Goal: Contribute content: Contribute content

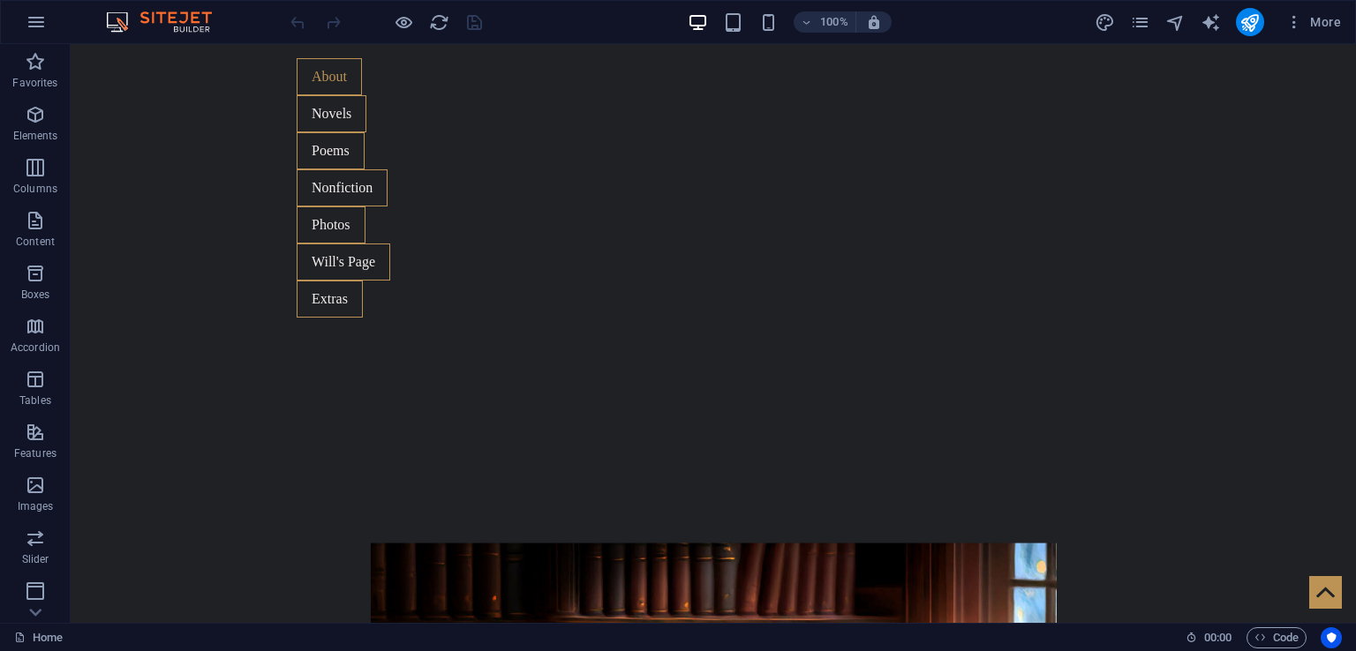
scroll to position [2403, 0]
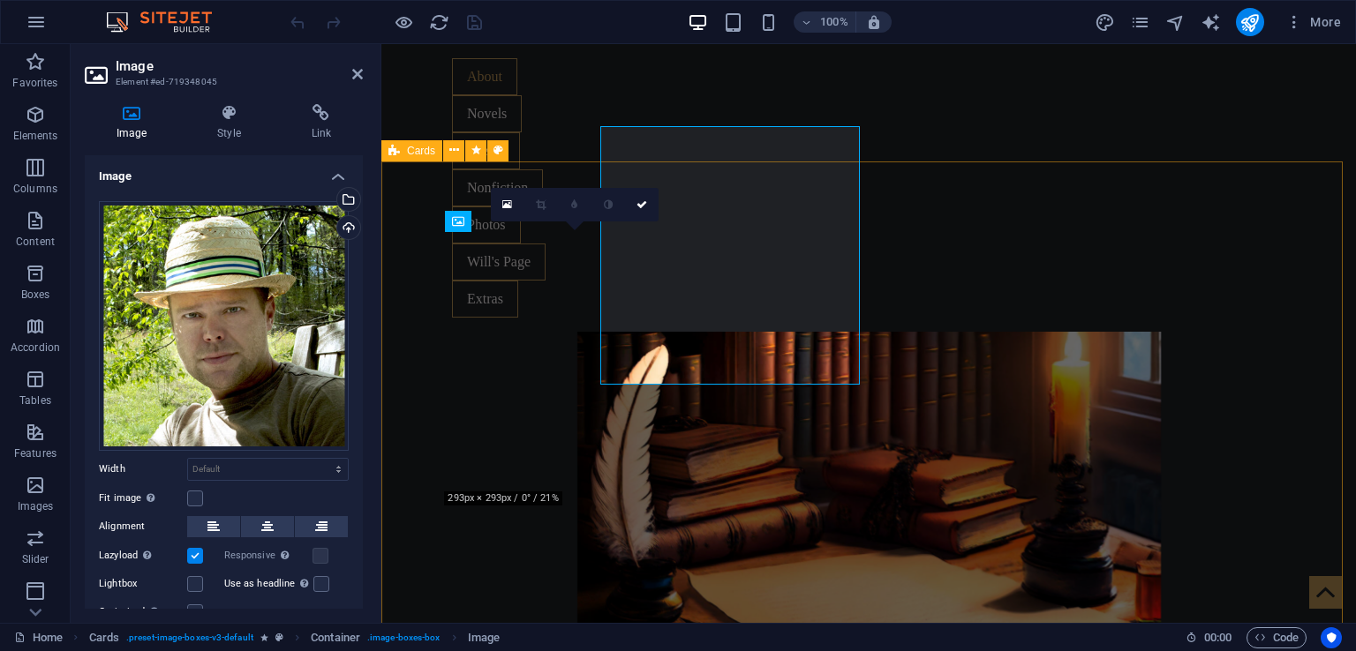
scroll to position [2509, 0]
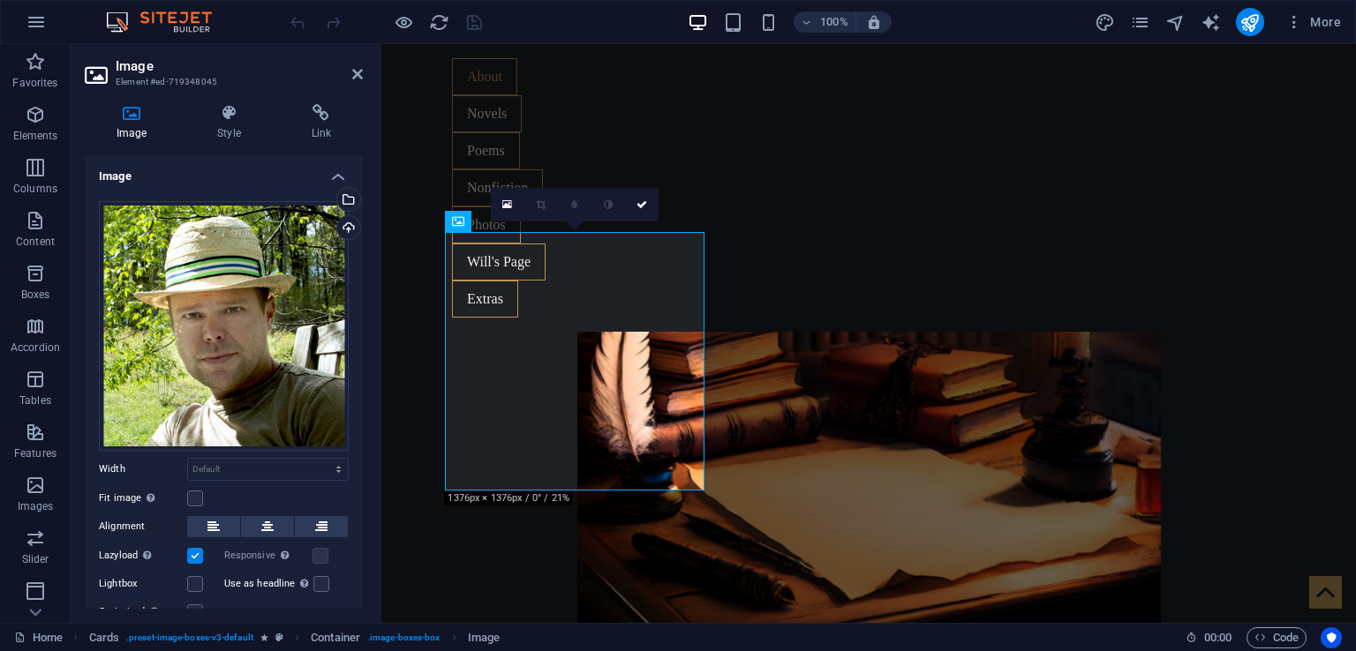
click at [199, 551] on label at bounding box center [195, 556] width 16 height 16
click at [0, 0] on input "Lazyload Loading images after the page loads improves page speed." at bounding box center [0, 0] width 0 height 0
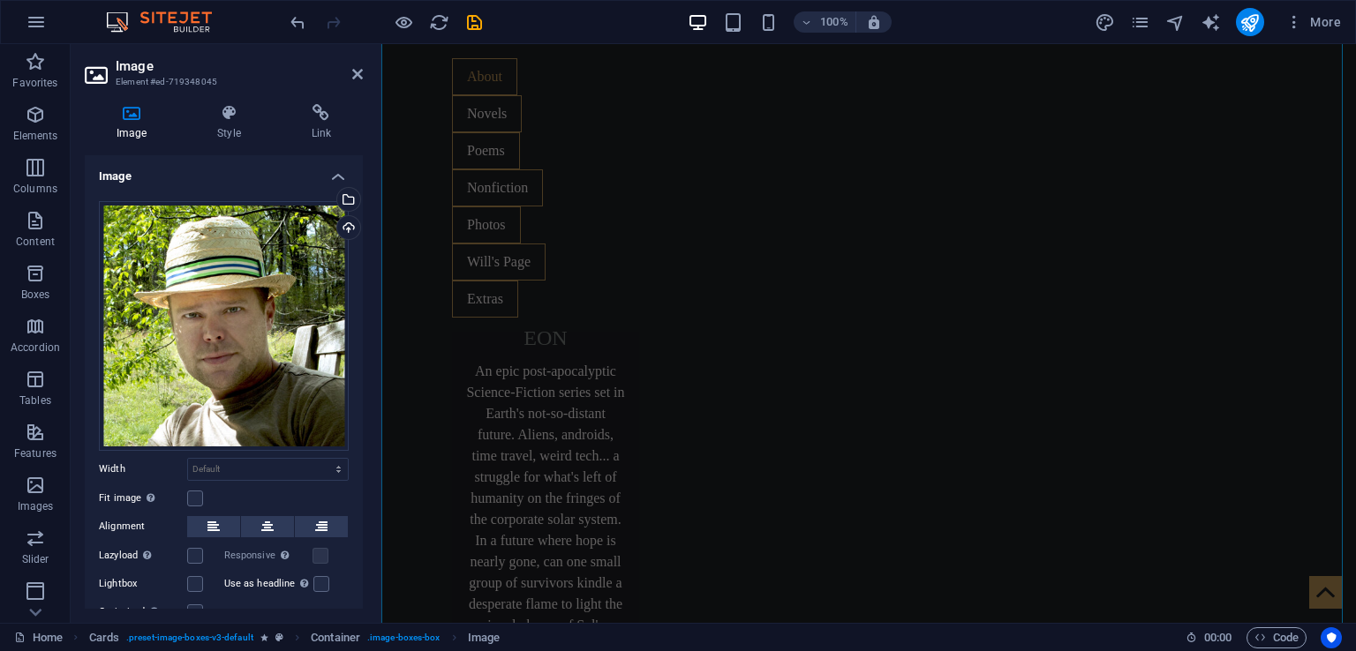
scroll to position [3392, 0]
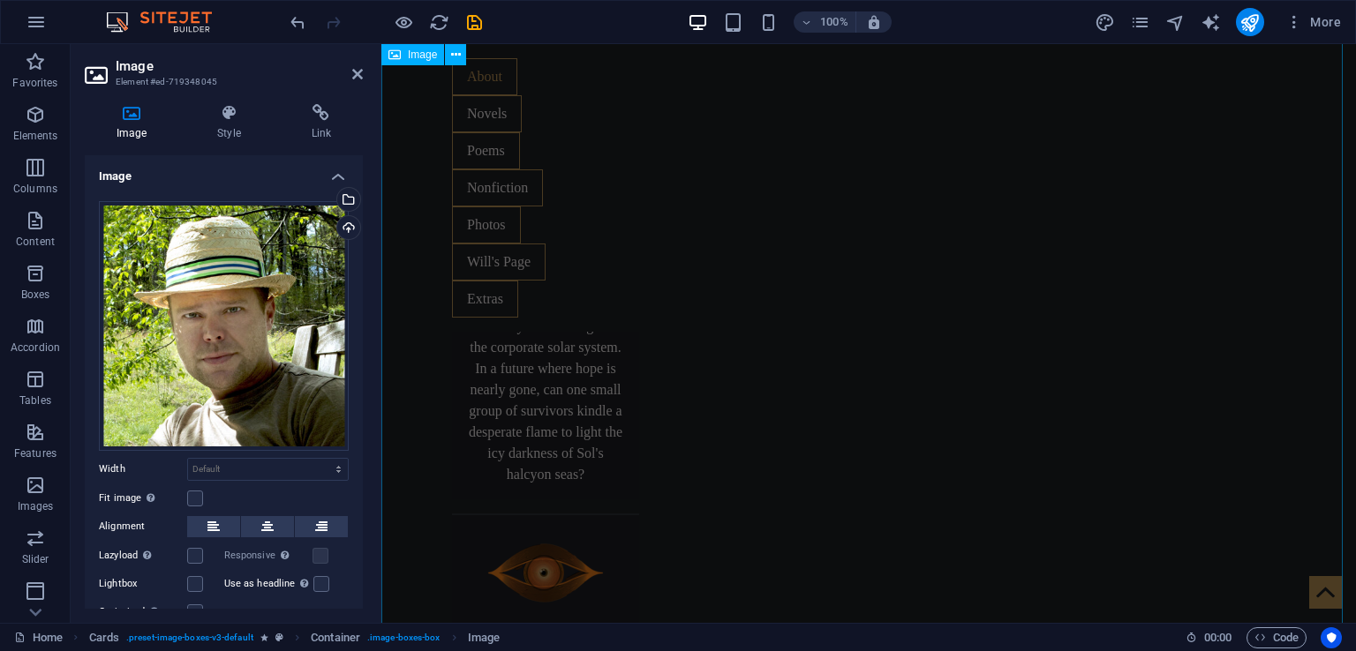
select select "%"
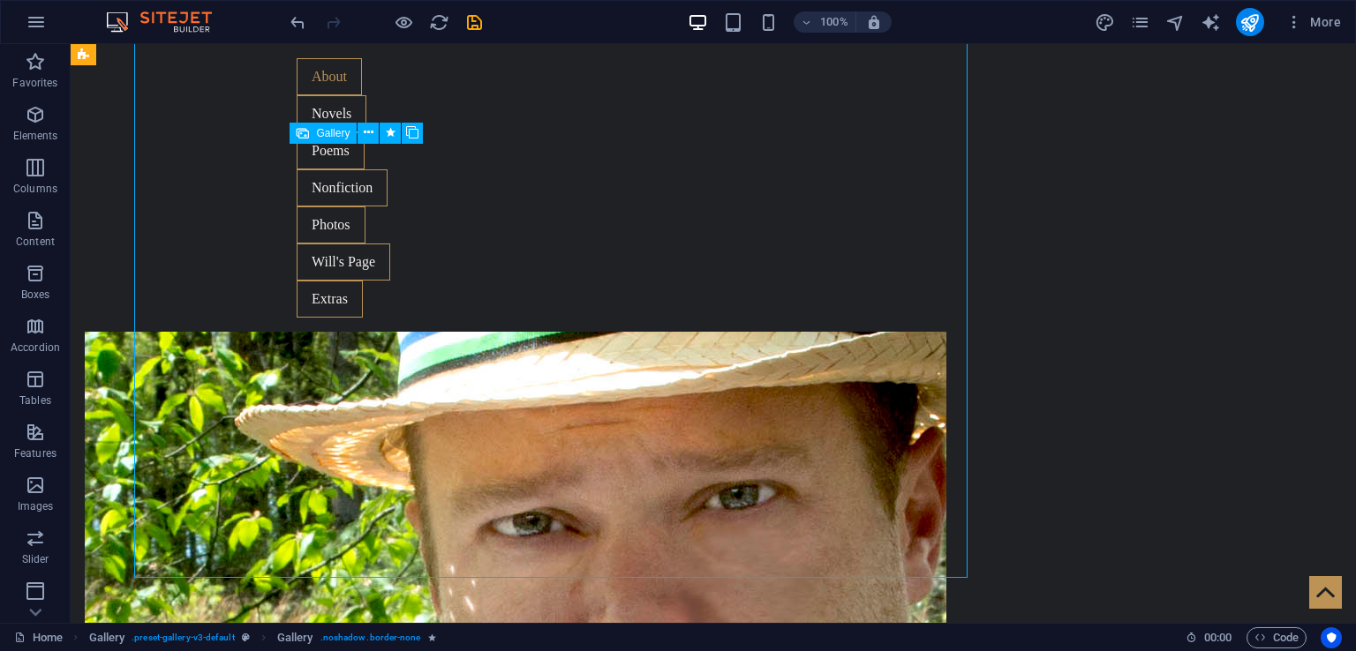
scroll to position [6095, 0]
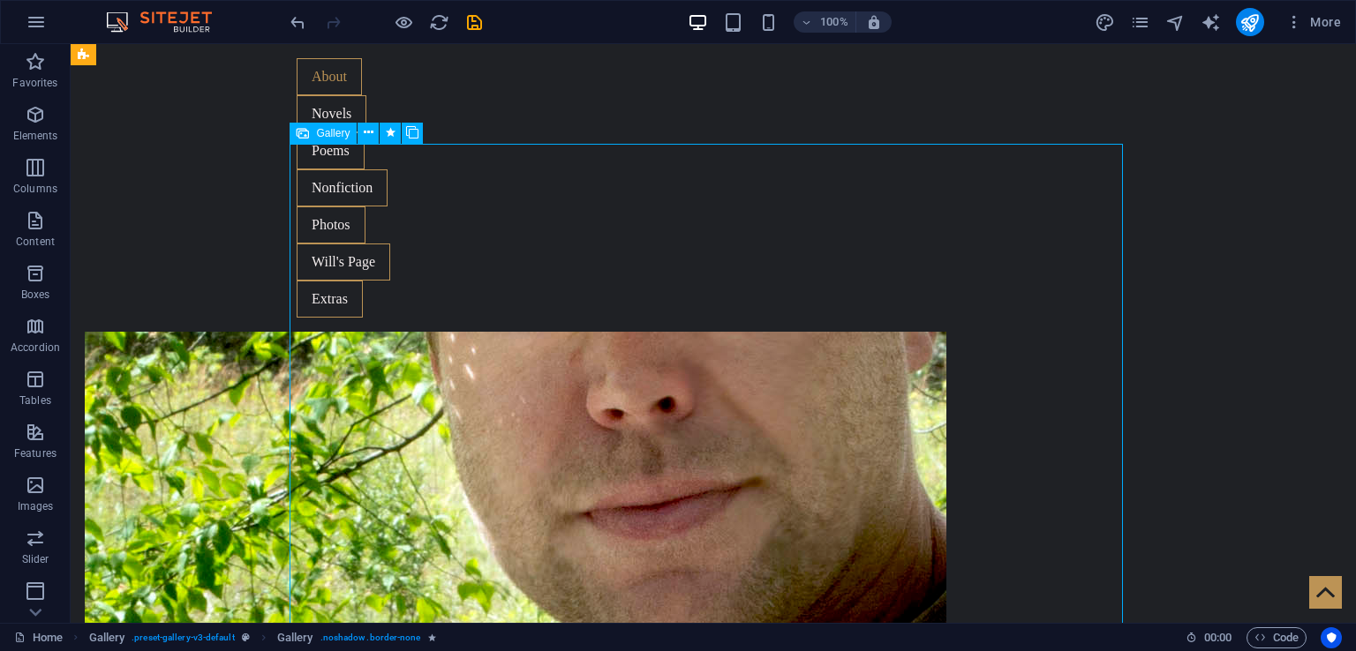
select select "4"
select select "px"
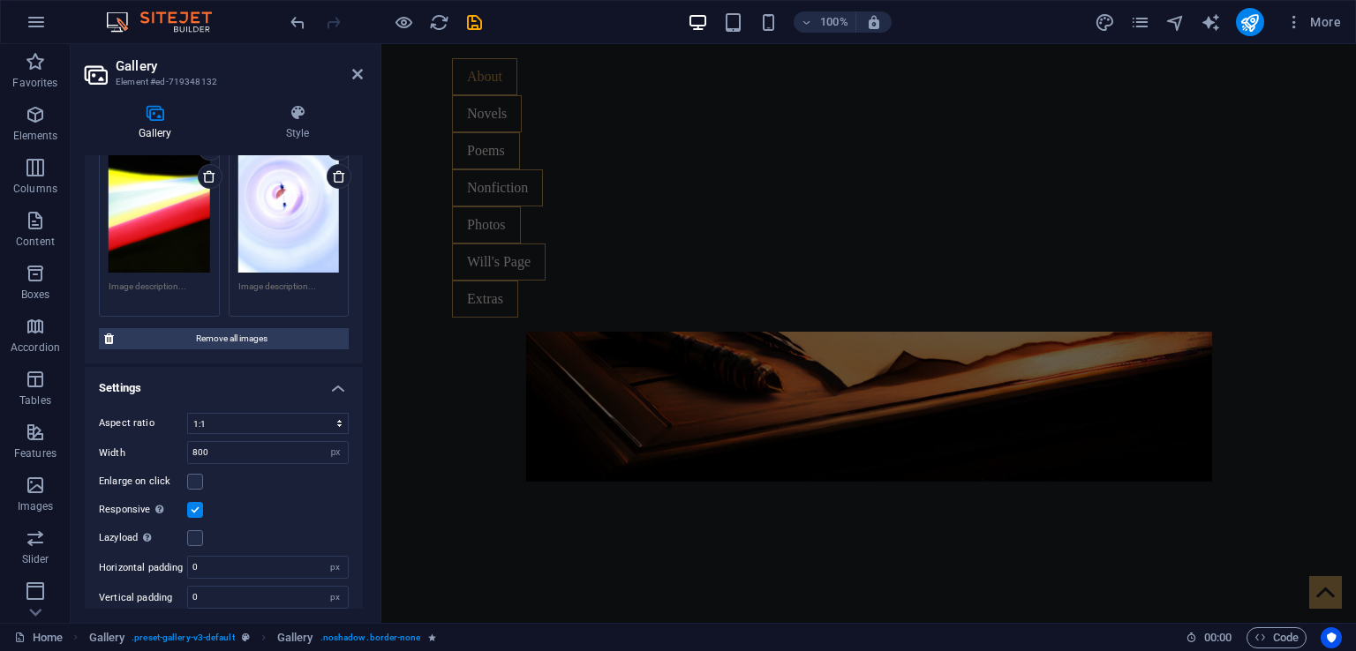
scroll to position [0, 0]
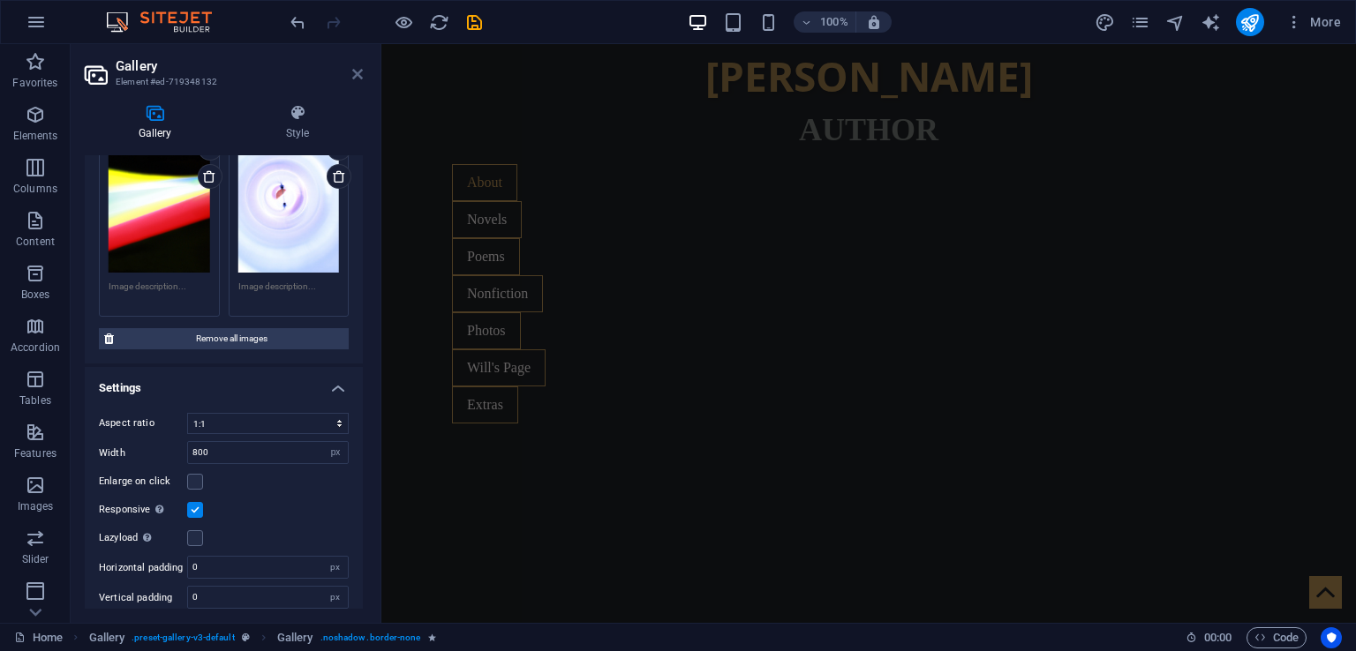
click at [362, 79] on aside "Gallery Element #ed-719348132 Gallery Style Image Drag files here, click to cho…" at bounding box center [226, 333] width 311 height 579
click at [357, 77] on icon at bounding box center [357, 74] width 11 height 14
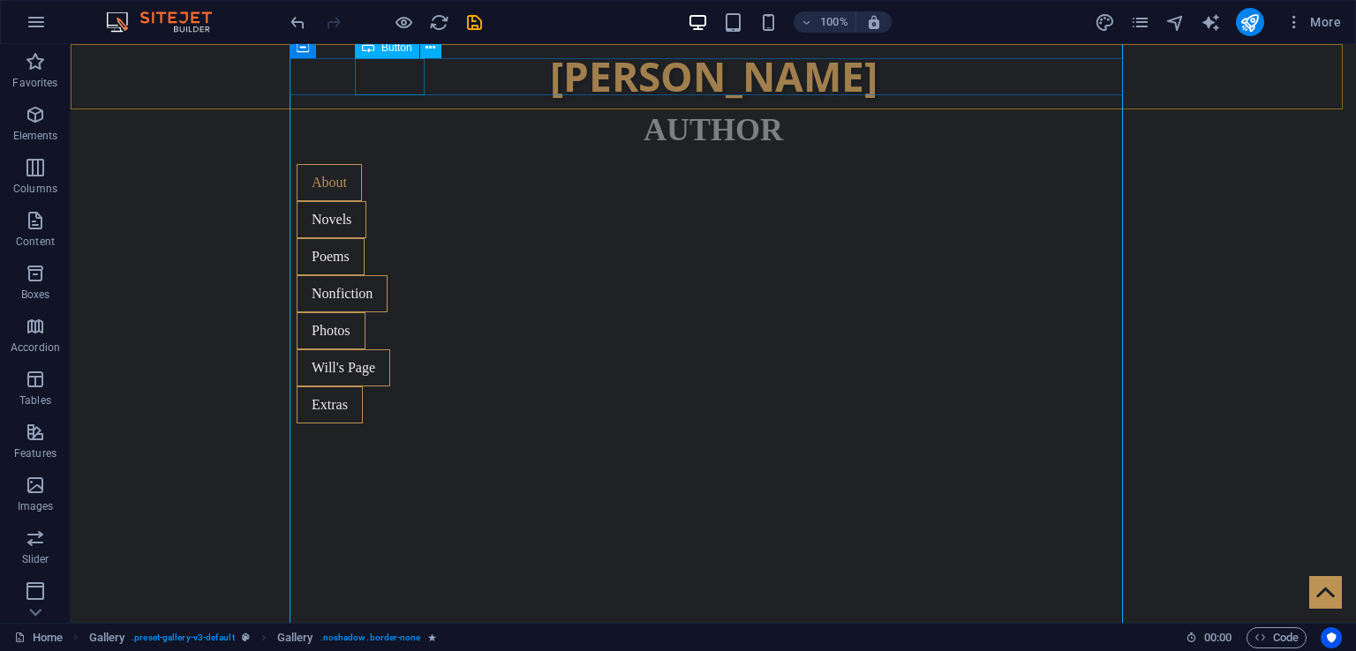
scroll to position [6238, 0]
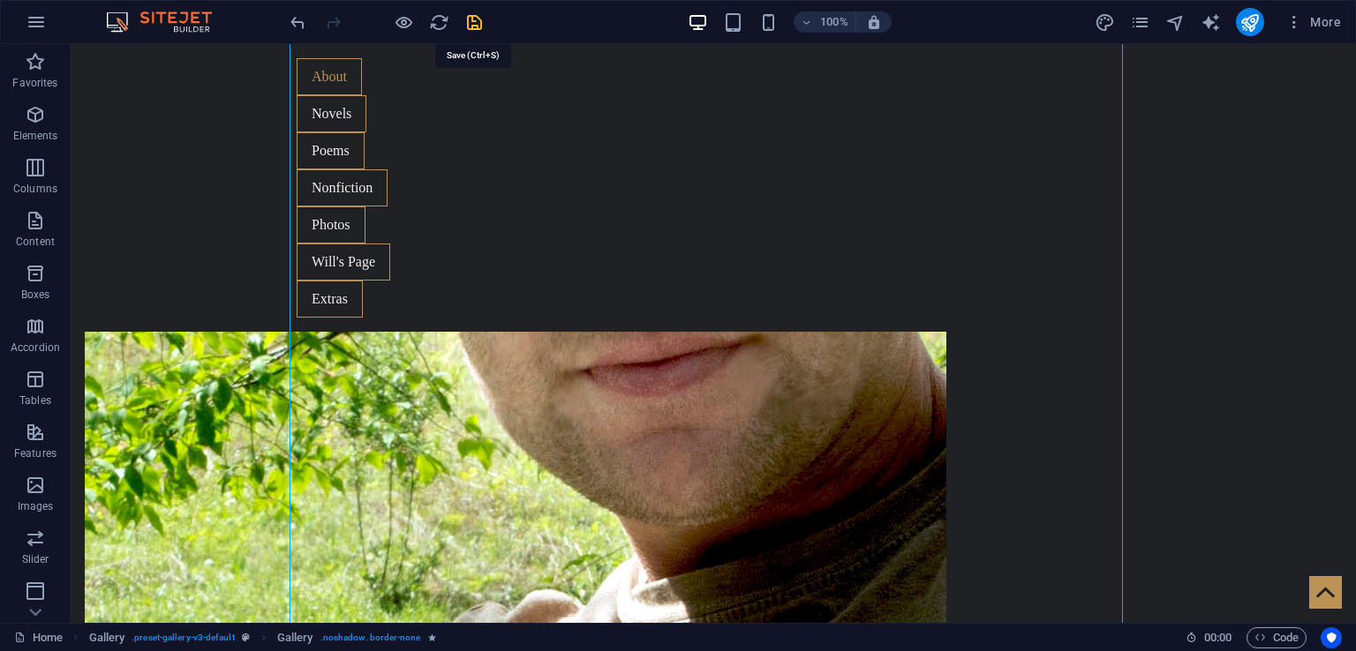
click at [0, 0] on icon "save" at bounding box center [0, 0] width 0 height 0
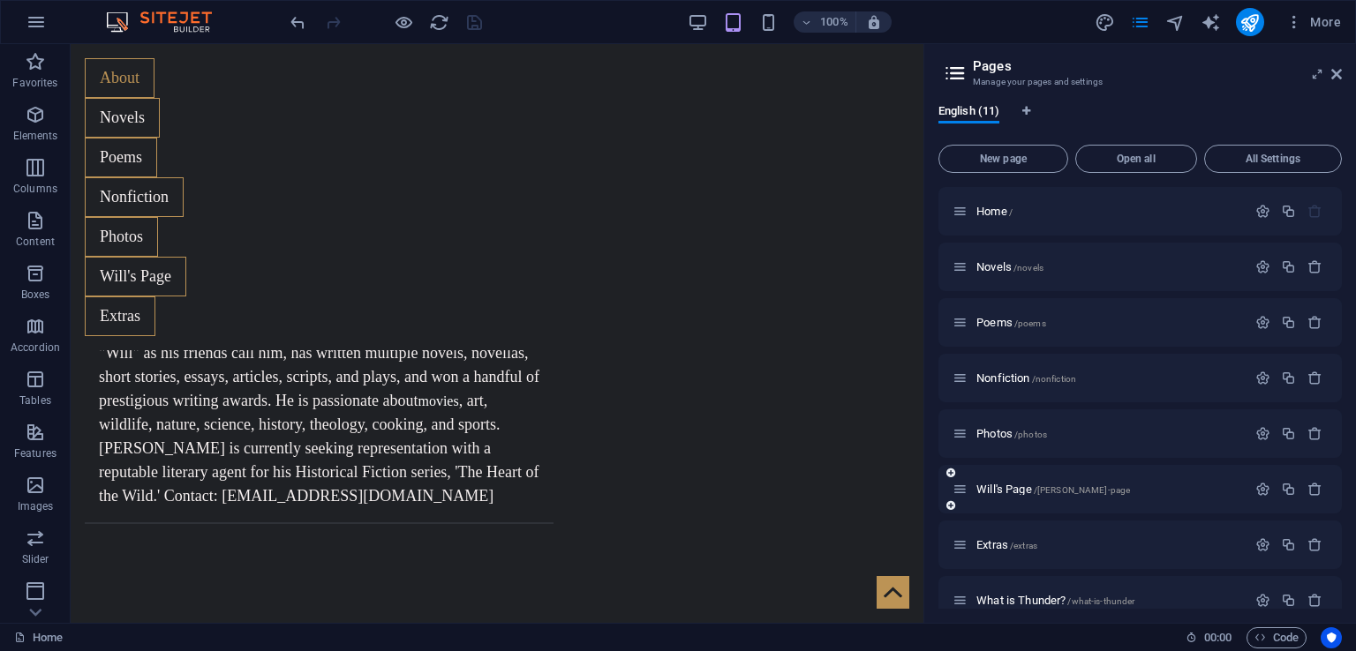
click at [1040, 497] on div "Will's Page /[PERSON_NAME]-page" at bounding box center [1099, 489] width 294 height 20
click at [1035, 494] on span "/[PERSON_NAME]-page" at bounding box center [1081, 490] width 97 height 10
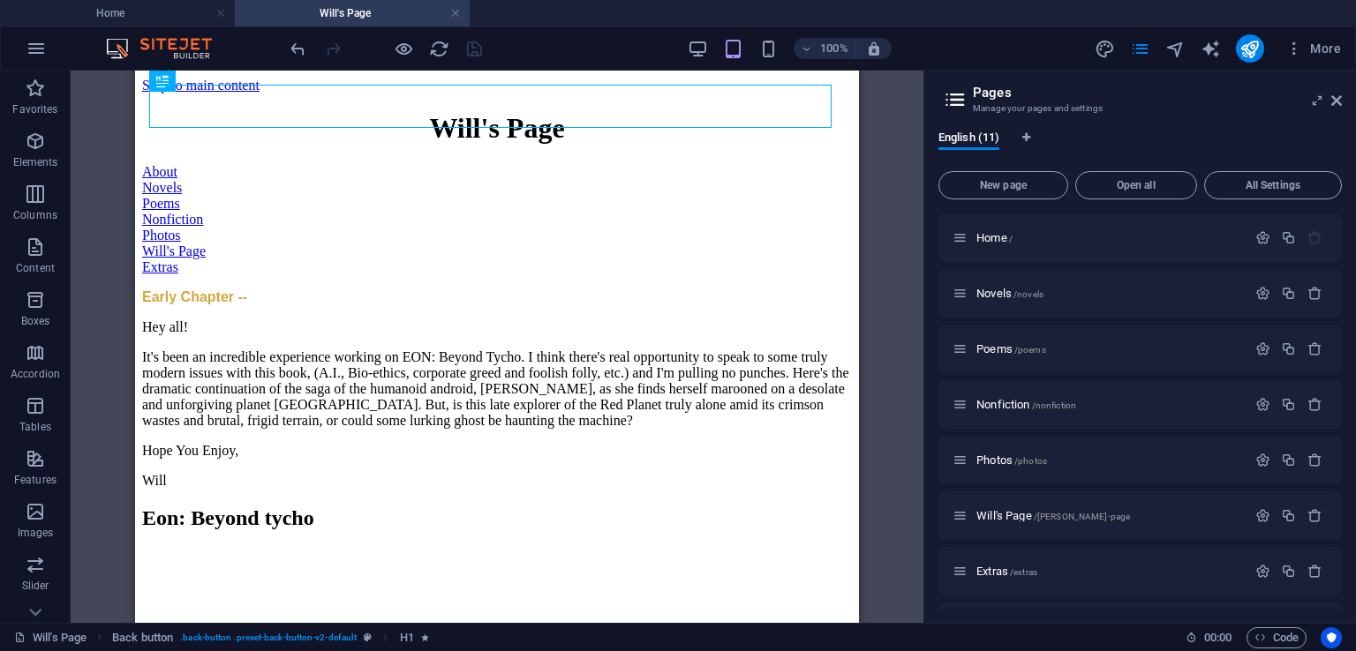
scroll to position [0, 0]
click at [1336, 98] on icon at bounding box center [1336, 101] width 11 height 14
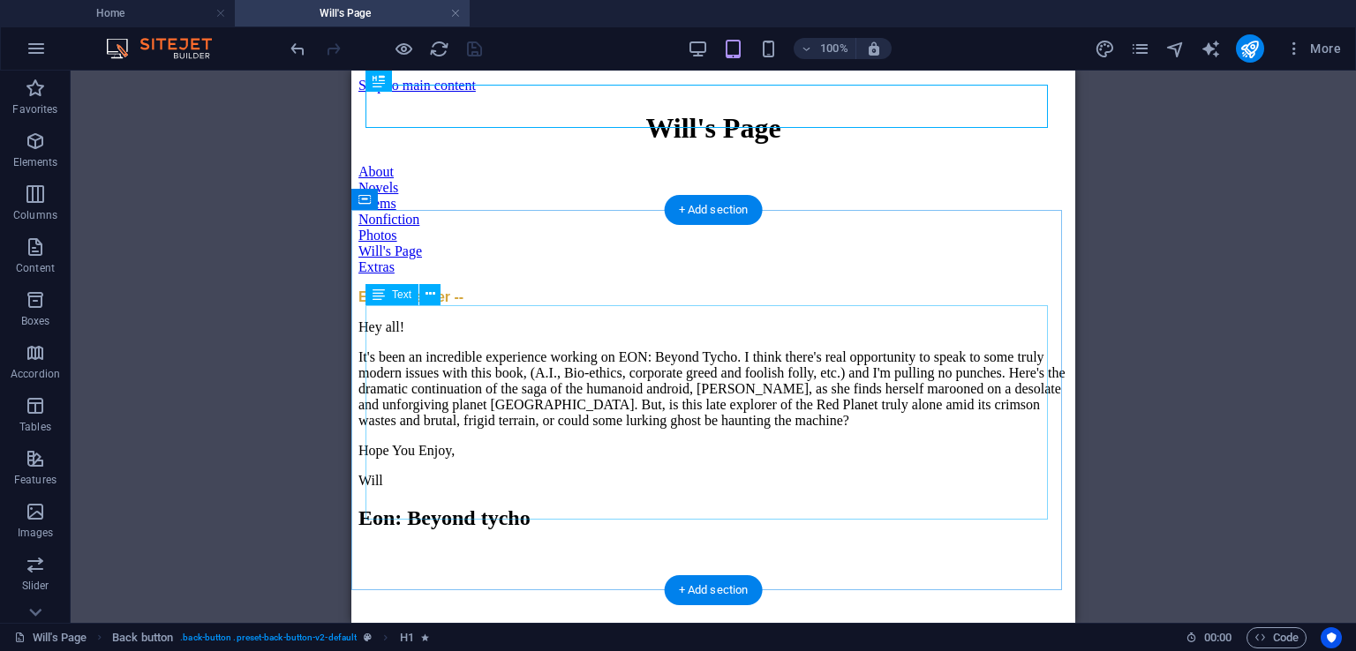
click at [798, 438] on div "Hey all! It's been an incredible experience working on EON: Beyond Tycho. I thi…" at bounding box center [713, 403] width 710 height 169
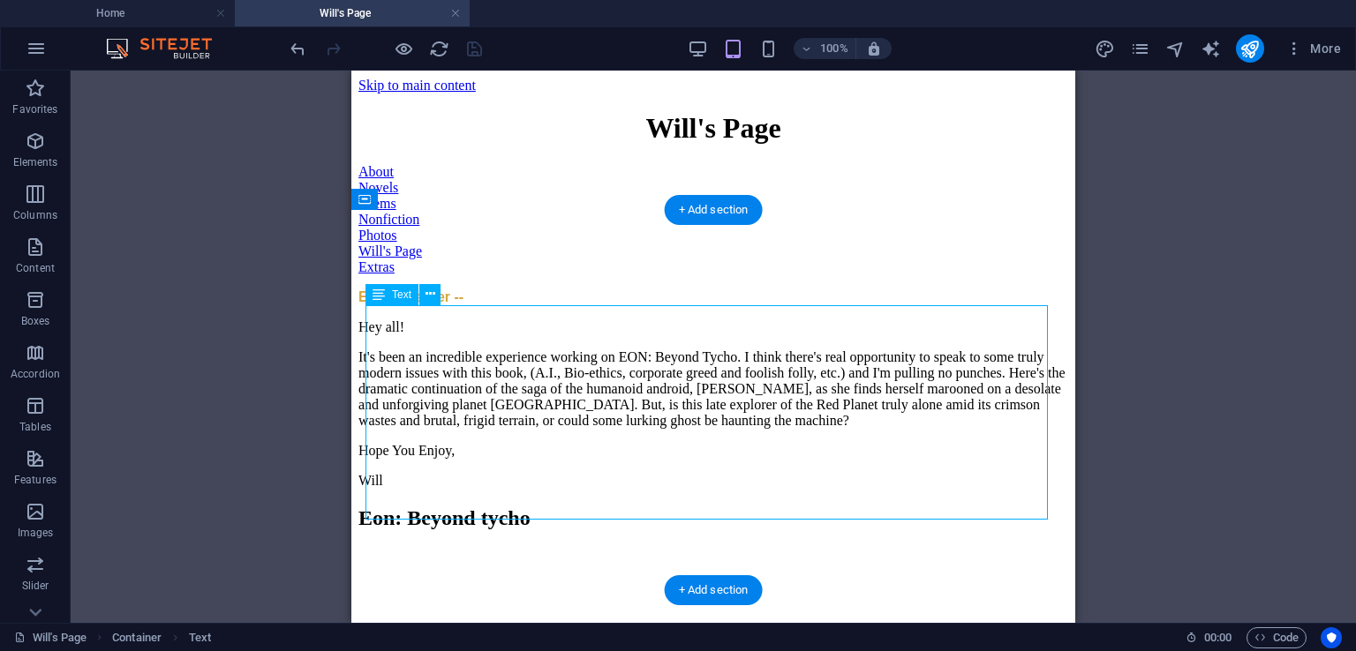
click at [798, 438] on div "Hey all! It's been an incredible experience working on EON: Beyond Tycho. I thi…" at bounding box center [713, 403] width 710 height 169
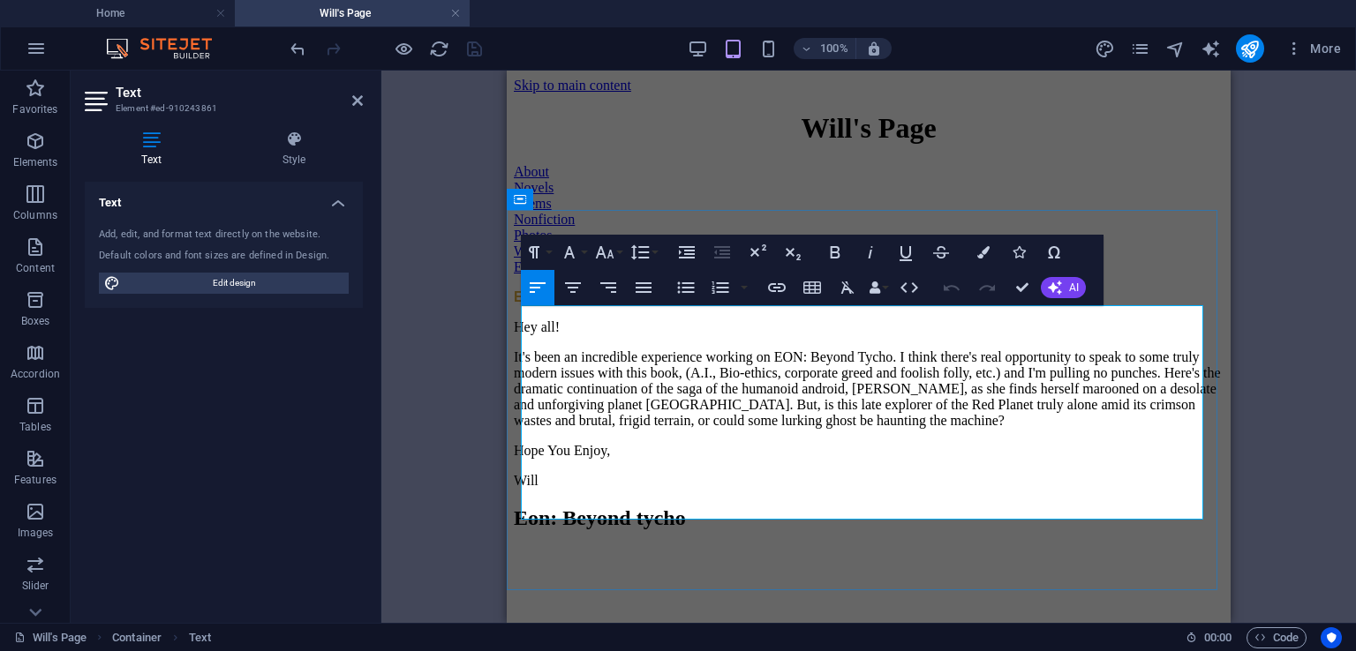
drag, startPoint x: 1100, startPoint y: 362, endPoint x: 1093, endPoint y: 369, distance: 9.4
click at [1093, 369] on p "It's been an incredible experience working on EON: Beyond Tycho. I think there'…" at bounding box center [869, 388] width 710 height 79
click at [1095, 367] on p "It's been an incredible experience working on EON: Beyond Tycho. I think there'…" at bounding box center [869, 388] width 710 height 79
click at [1009, 459] on p "Hope You Enjoy," at bounding box center [869, 451] width 710 height 16
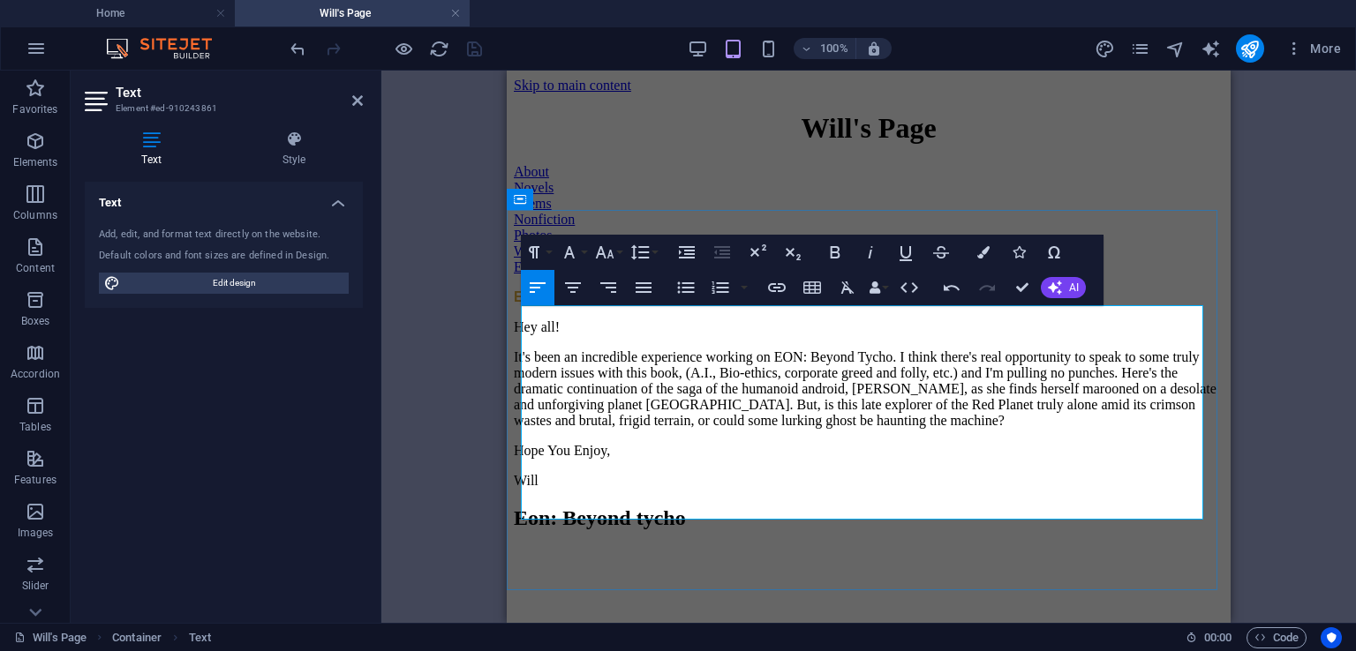
drag, startPoint x: 1010, startPoint y: 443, endPoint x: 1015, endPoint y: 433, distance: 11.1
click at [1010, 429] on p "It's been an incredible experience working on EON: Beyond Tycho. I think there'…" at bounding box center [869, 388] width 710 height 79
drag, startPoint x: 688, startPoint y: 389, endPoint x: 651, endPoint y: 387, distance: 37.1
click at [651, 387] on p "It's been an incredible experience working on EON: Beyond Tycho. I think there'…" at bounding box center [869, 388] width 710 height 79
click at [932, 429] on p "It's been an incredible experience working on EON: Beyond Tycho. I think there'…" at bounding box center [869, 388] width 710 height 79
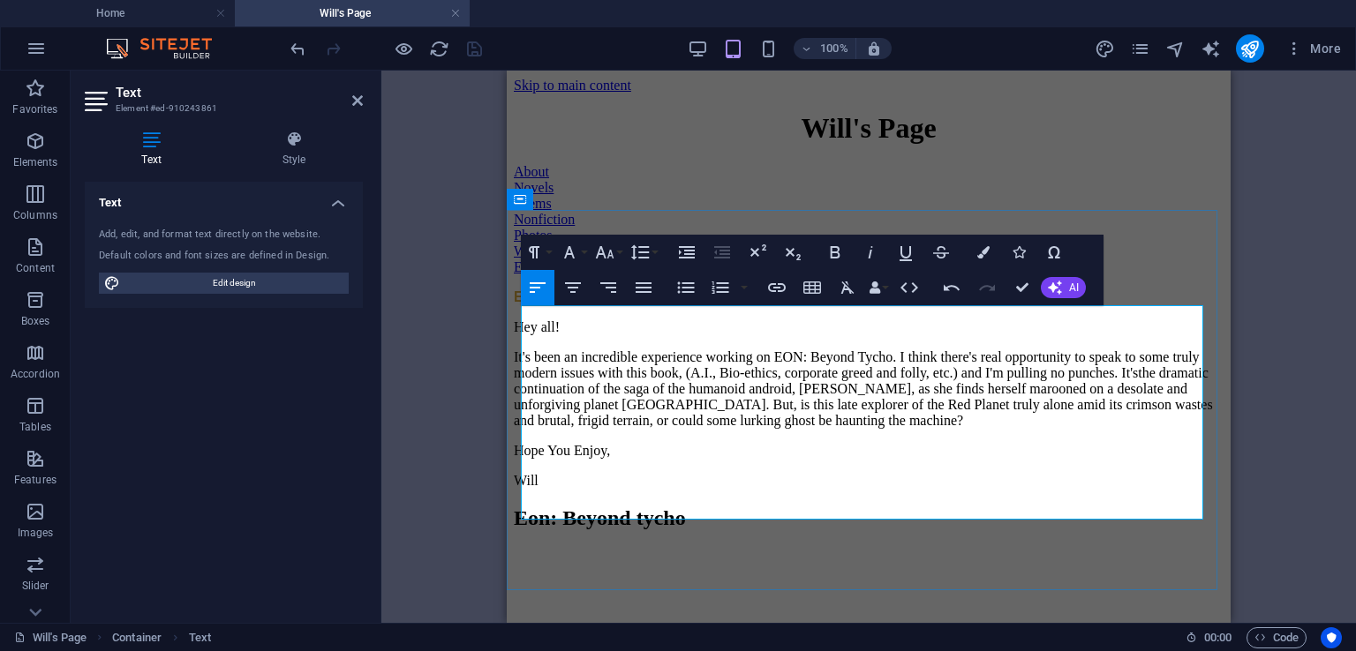
click at [847, 429] on p "It's been an incredible experience working on EON: Beyond Tycho. I think there'…" at bounding box center [869, 388] width 710 height 79
click at [852, 412] on p "It's been an incredible experience working on EON: Beyond Tycho. I think there'…" at bounding box center [869, 388] width 710 height 79
click at [858, 410] on p "It's been an incredible experience working on EON: Beyond Tycho. I think there'…" at bounding box center [869, 388] width 710 height 79
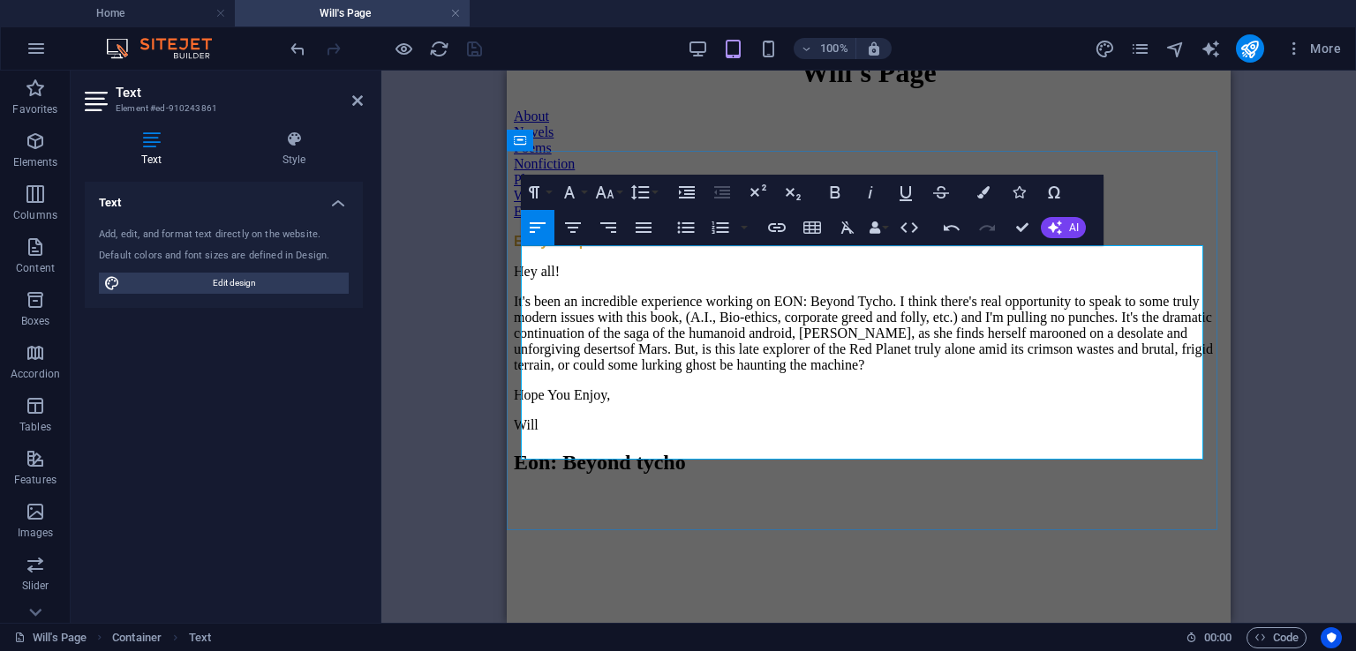
scroll to position [59, 0]
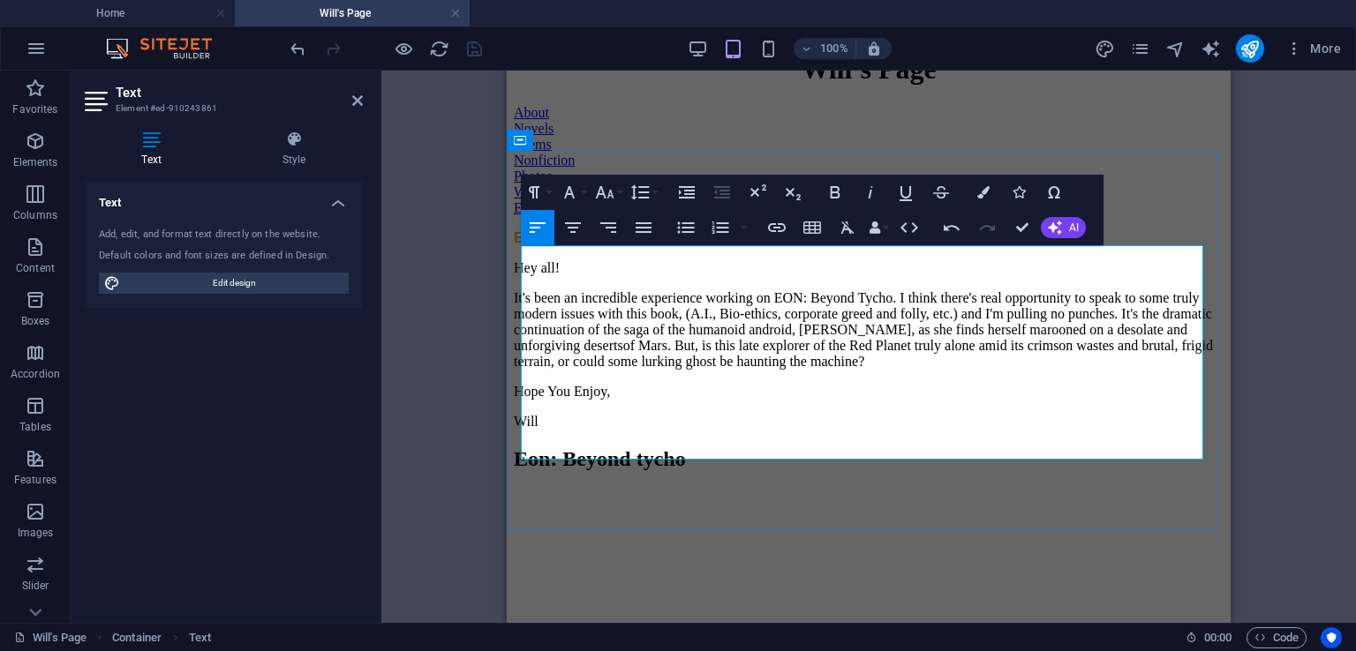
click at [582, 400] on p "Hope You Enjoy," at bounding box center [869, 392] width 710 height 16
click at [587, 400] on p "Hope You Enjoy," at bounding box center [869, 392] width 710 height 16
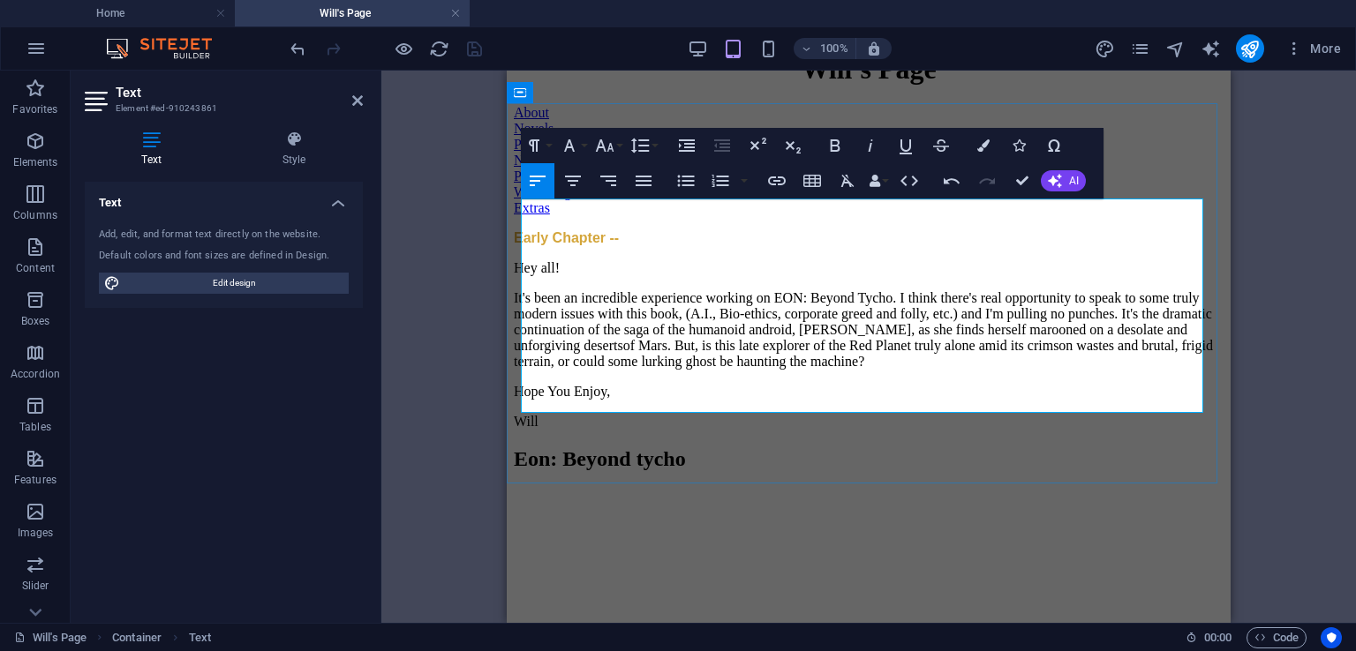
scroll to position [113, 0]
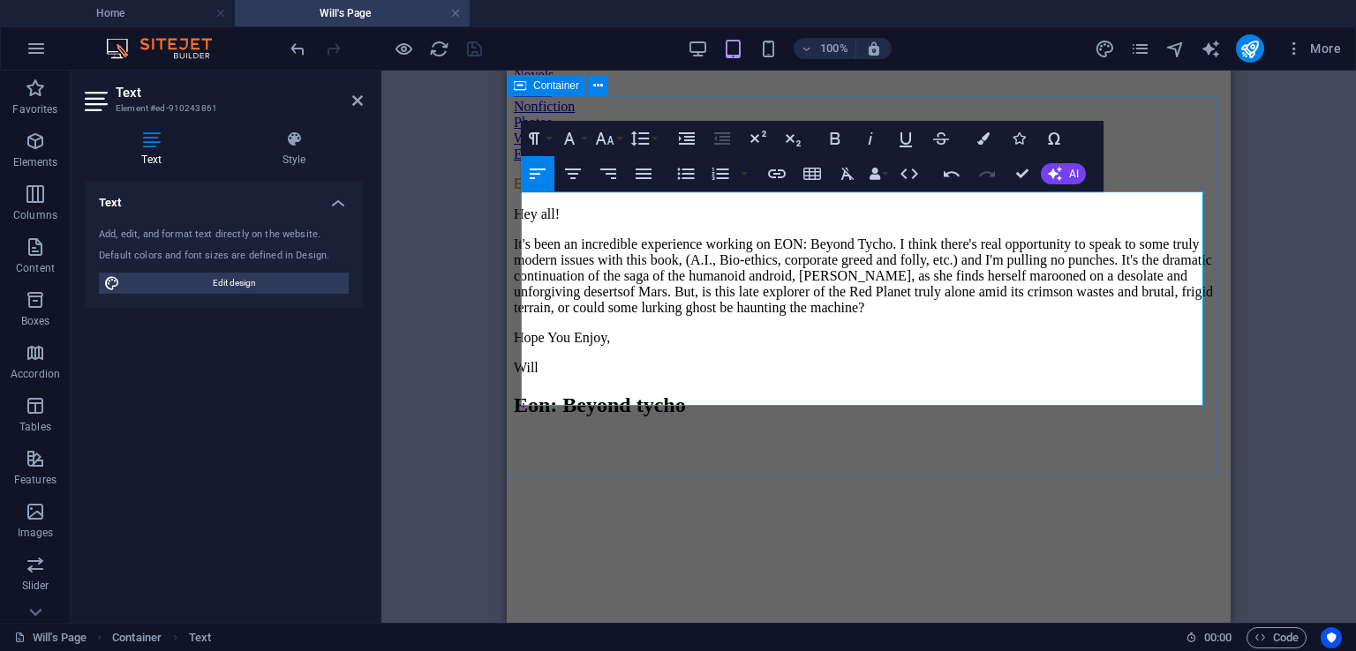
click at [850, 376] on div "Early Chapter -- Hey all! It's been an incredible experience working on EON: Be…" at bounding box center [869, 276] width 710 height 199
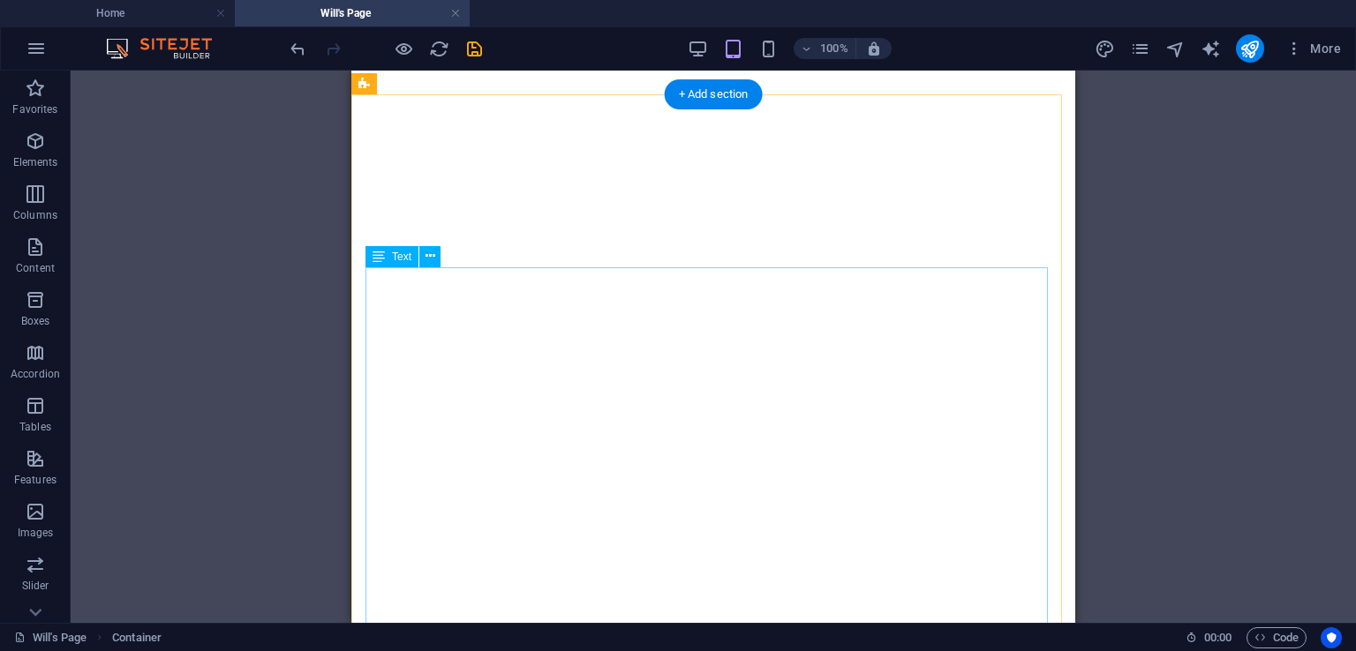
scroll to position [533, 0]
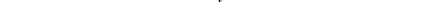
scroll to position [32273, 0]
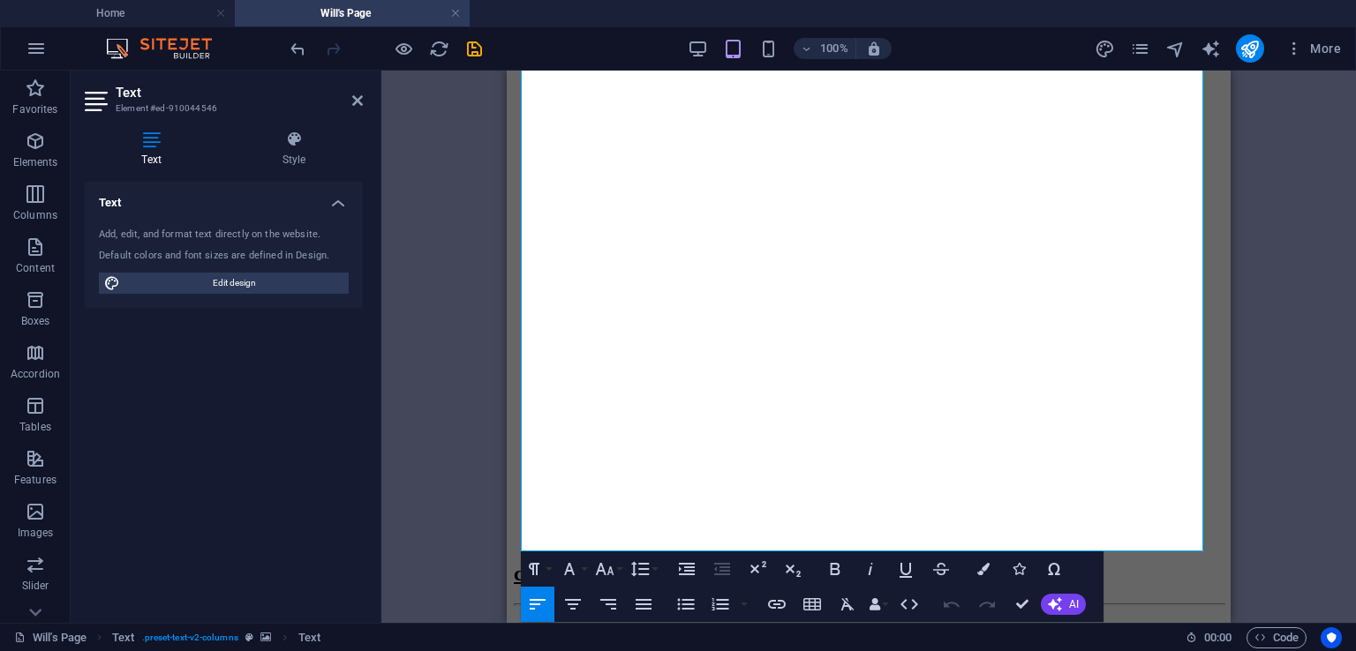
drag, startPoint x: 556, startPoint y: 297, endPoint x: 1353, endPoint y: 557, distance: 838.1
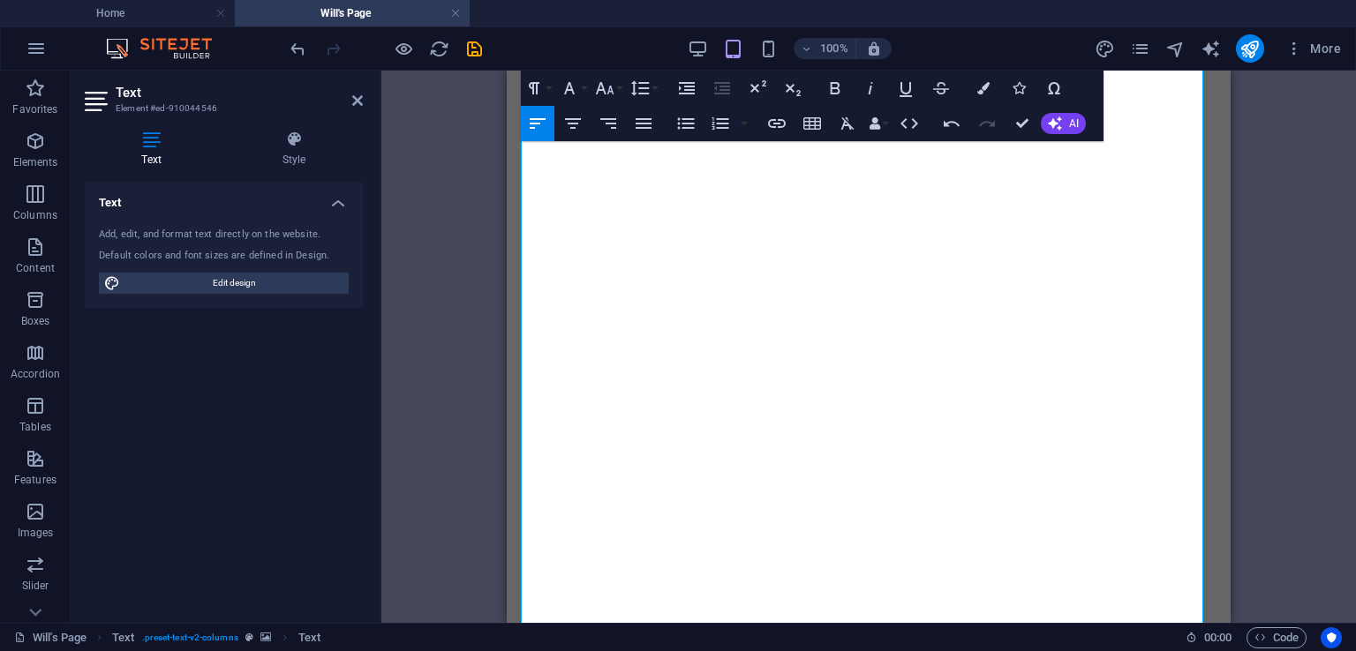
scroll to position [24414, 0]
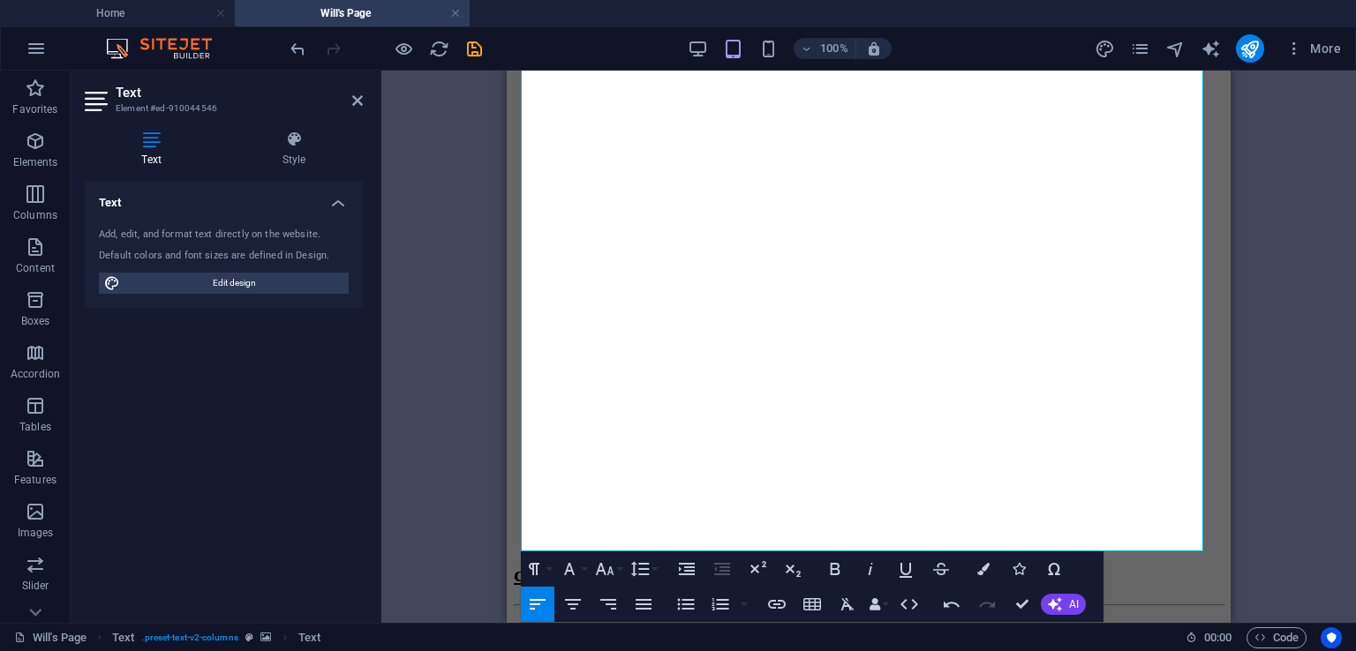
drag, startPoint x: 544, startPoint y: 248, endPoint x: 1123, endPoint y: 641, distance: 699.6
click at [656, 568] on button "Line Height" at bounding box center [644, 569] width 34 height 35
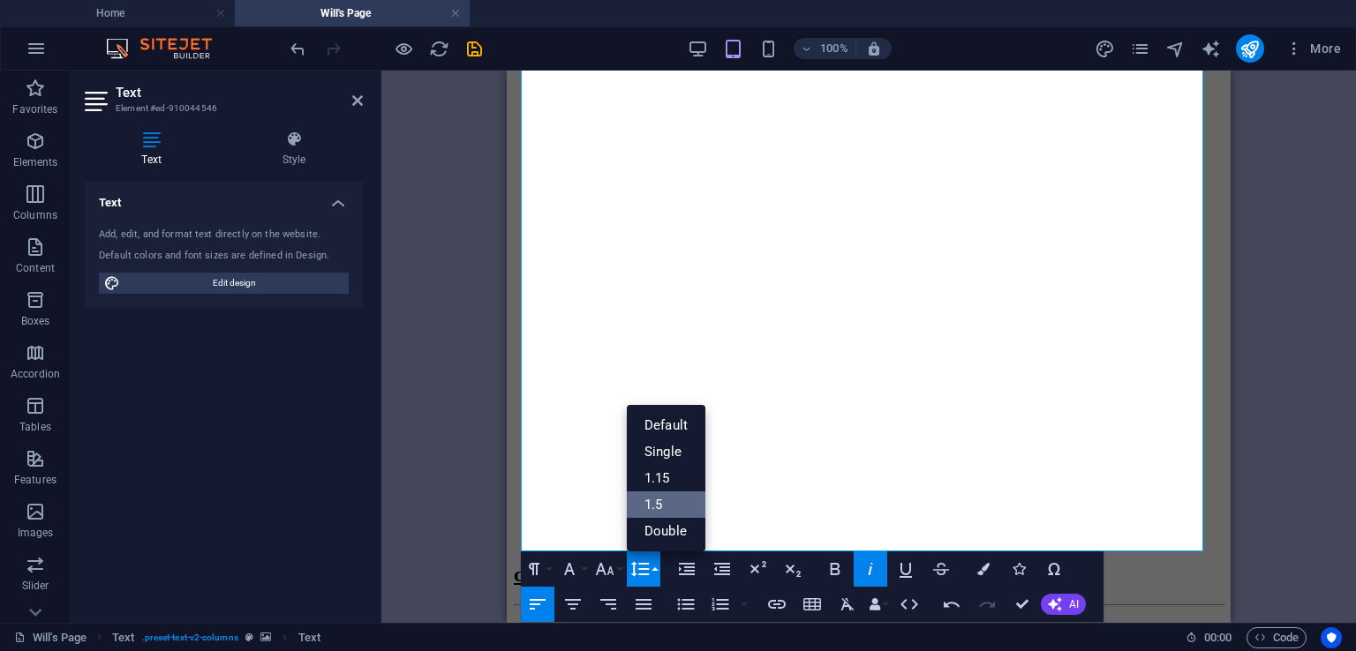
click at [667, 505] on link "1.5" at bounding box center [666, 505] width 79 height 26
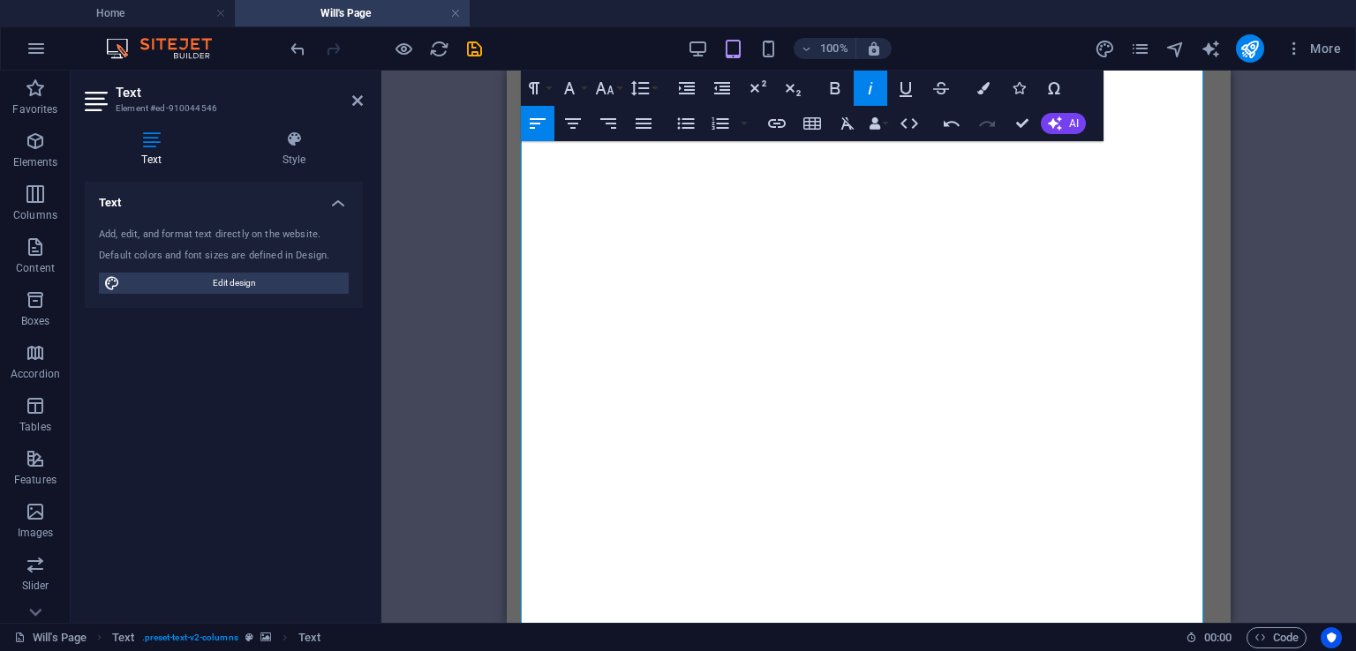
scroll to position [1237, 0]
drag, startPoint x: 836, startPoint y: 412, endPoint x: 726, endPoint y: 261, distance: 186.4
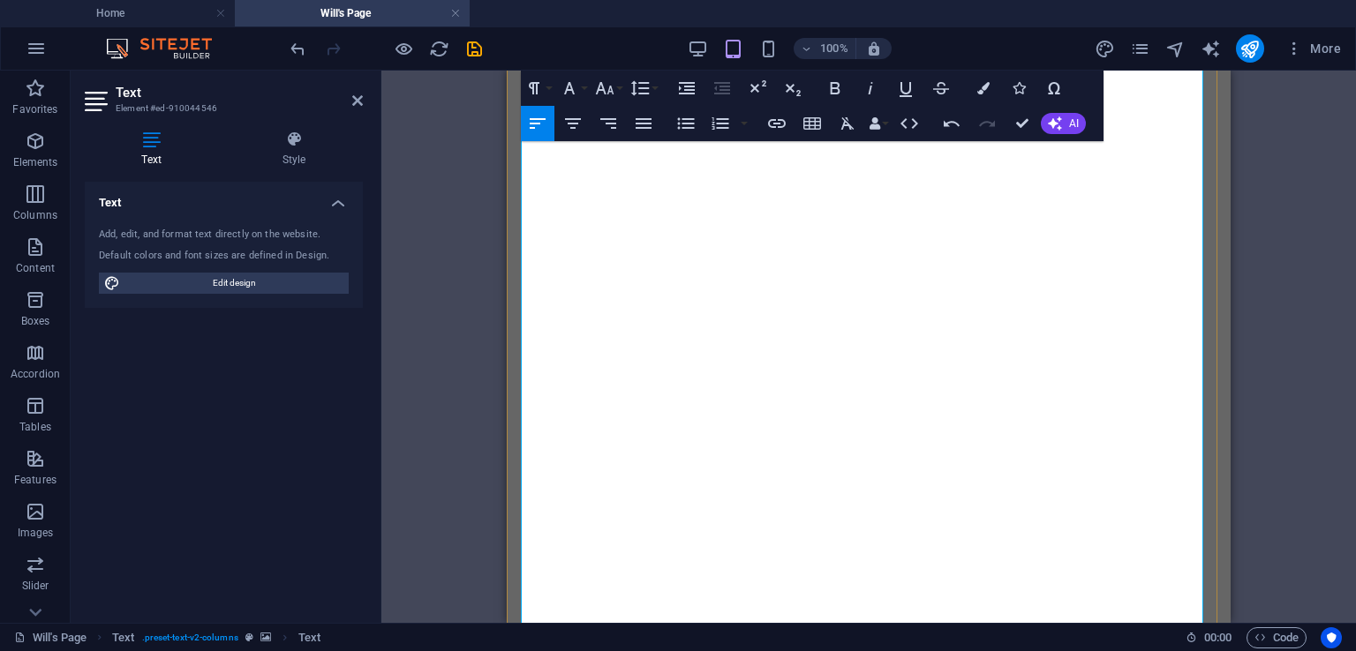
drag, startPoint x: 826, startPoint y: 432, endPoint x: 815, endPoint y: 435, distance: 11.2
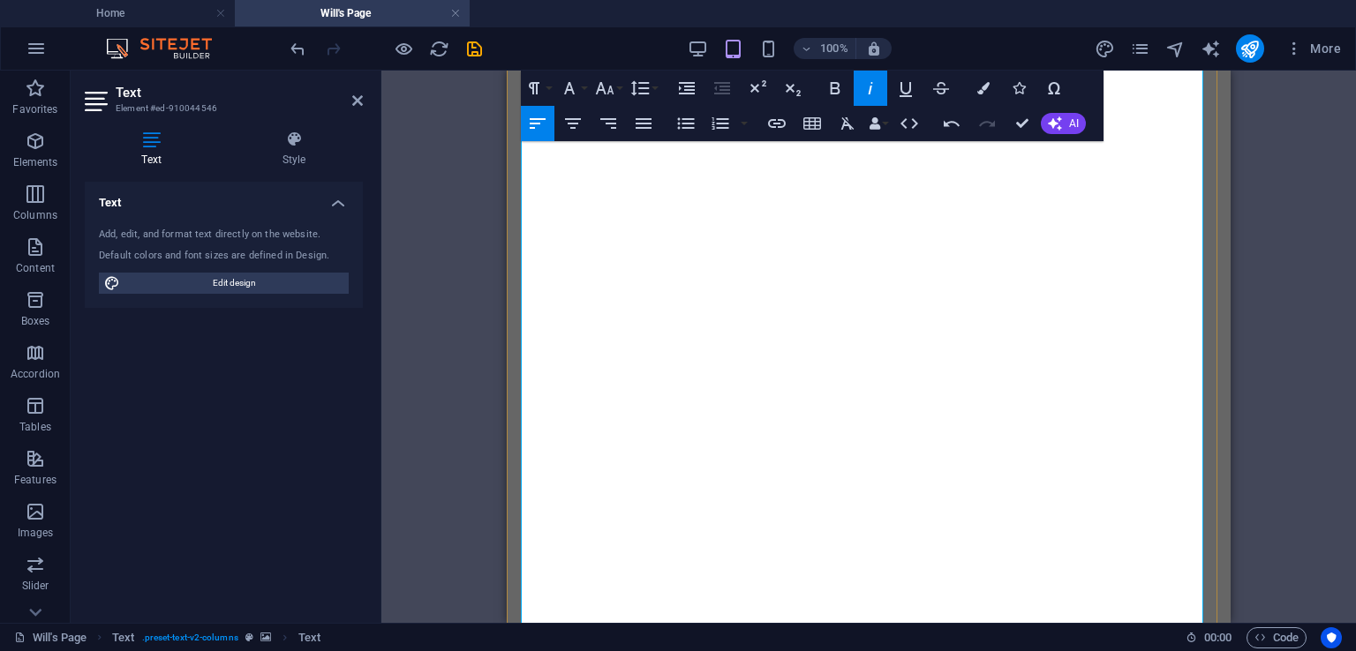
drag, startPoint x: 916, startPoint y: 494, endPoint x: 869, endPoint y: 492, distance: 46.8
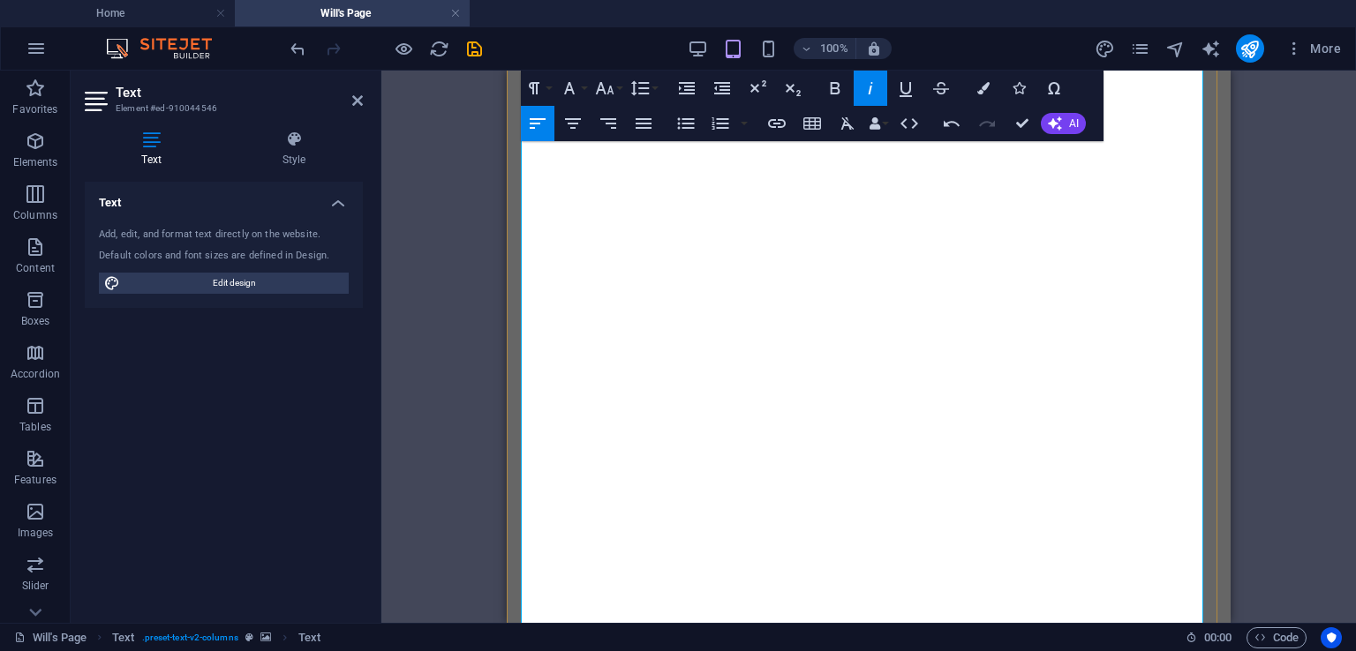
drag, startPoint x: 817, startPoint y: 502, endPoint x: 808, endPoint y: 502, distance: 9.7
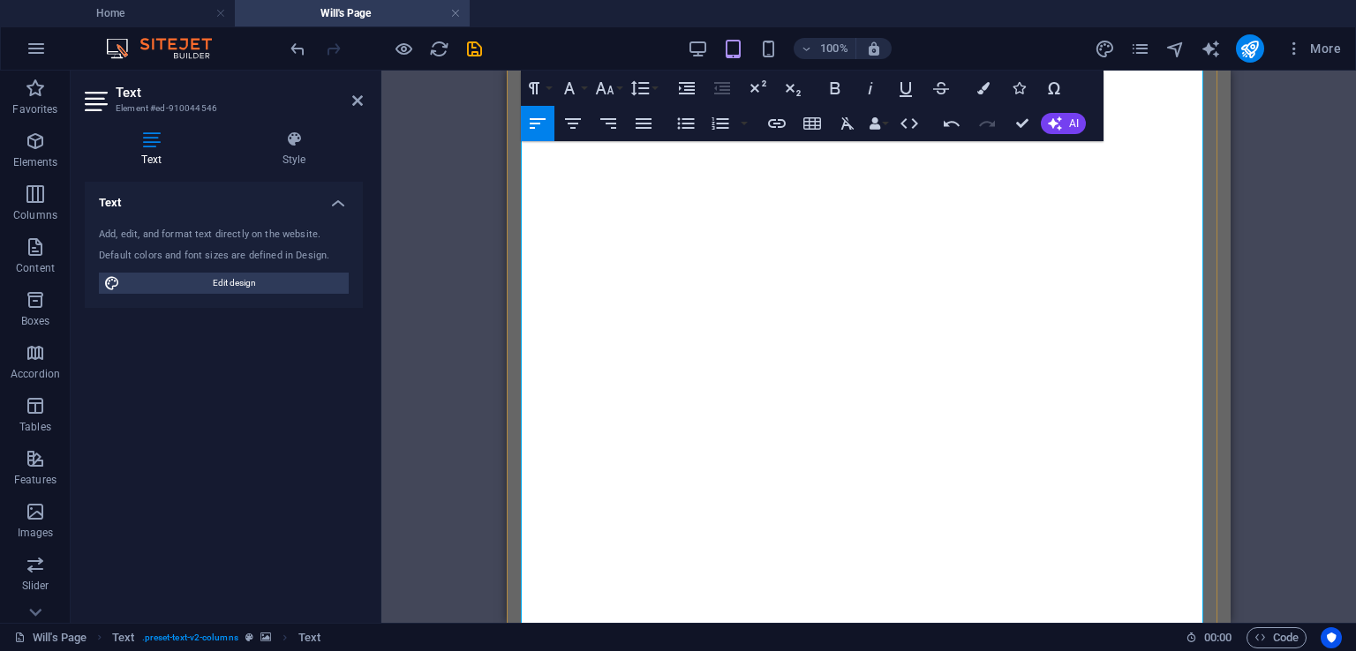
scroll to position [27537, 0]
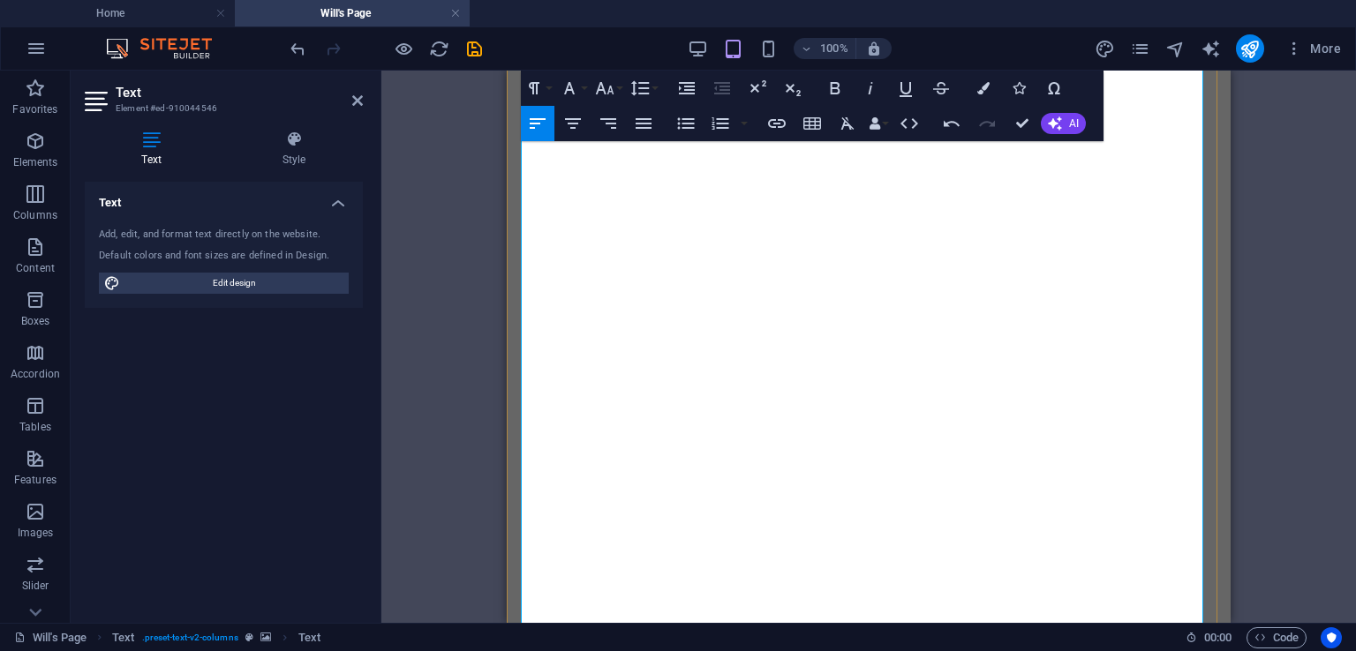
scroll to position [28848, 0]
drag, startPoint x: 764, startPoint y: 415, endPoint x: 751, endPoint y: 418, distance: 13.7
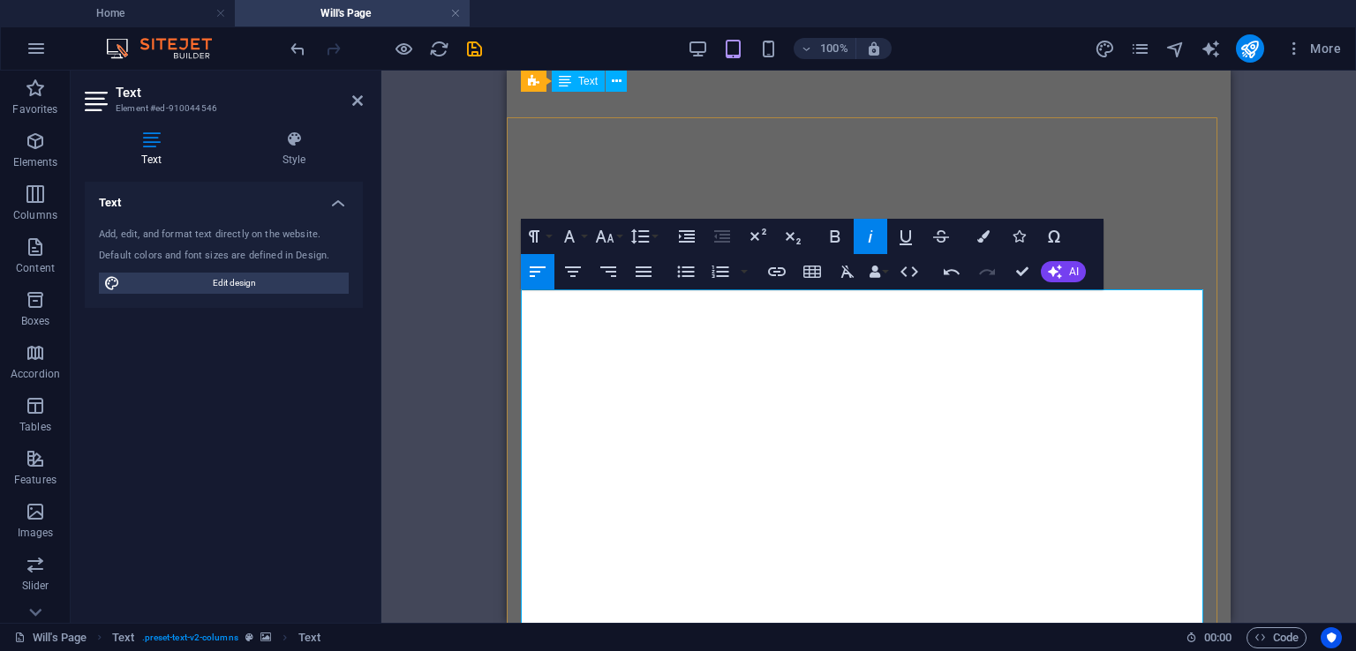
scroll to position [595, 0]
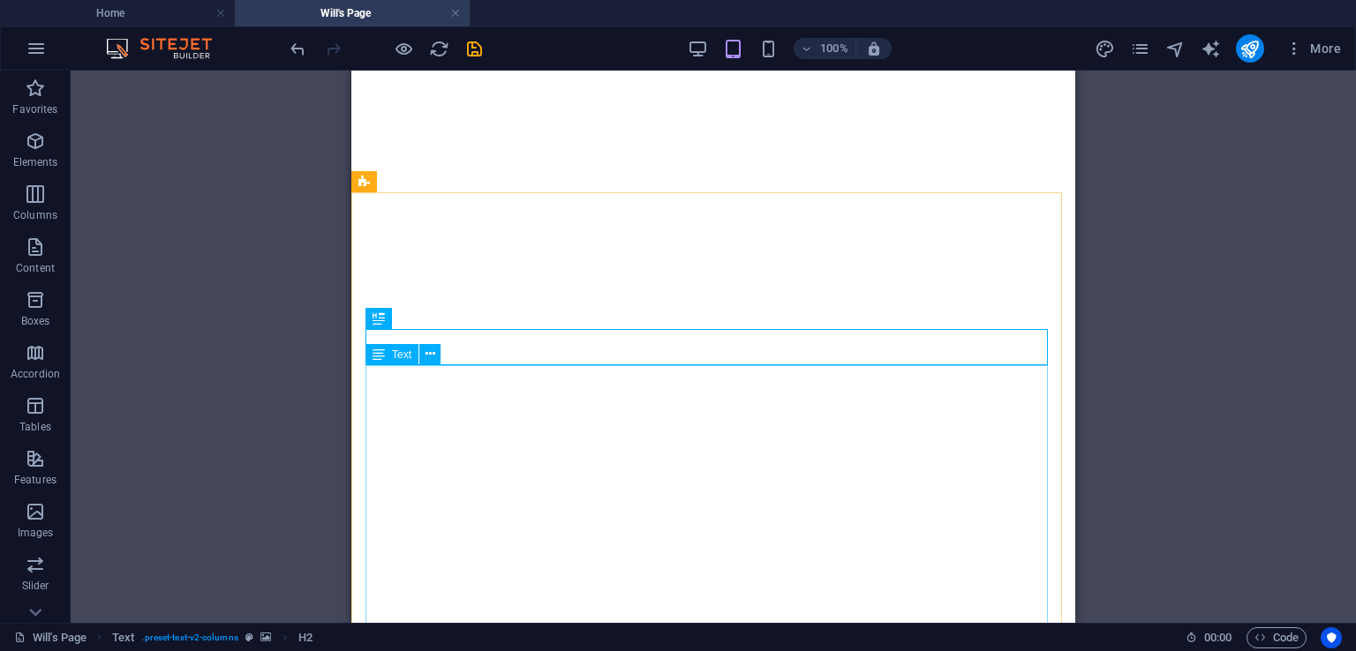
scroll to position [433, 0]
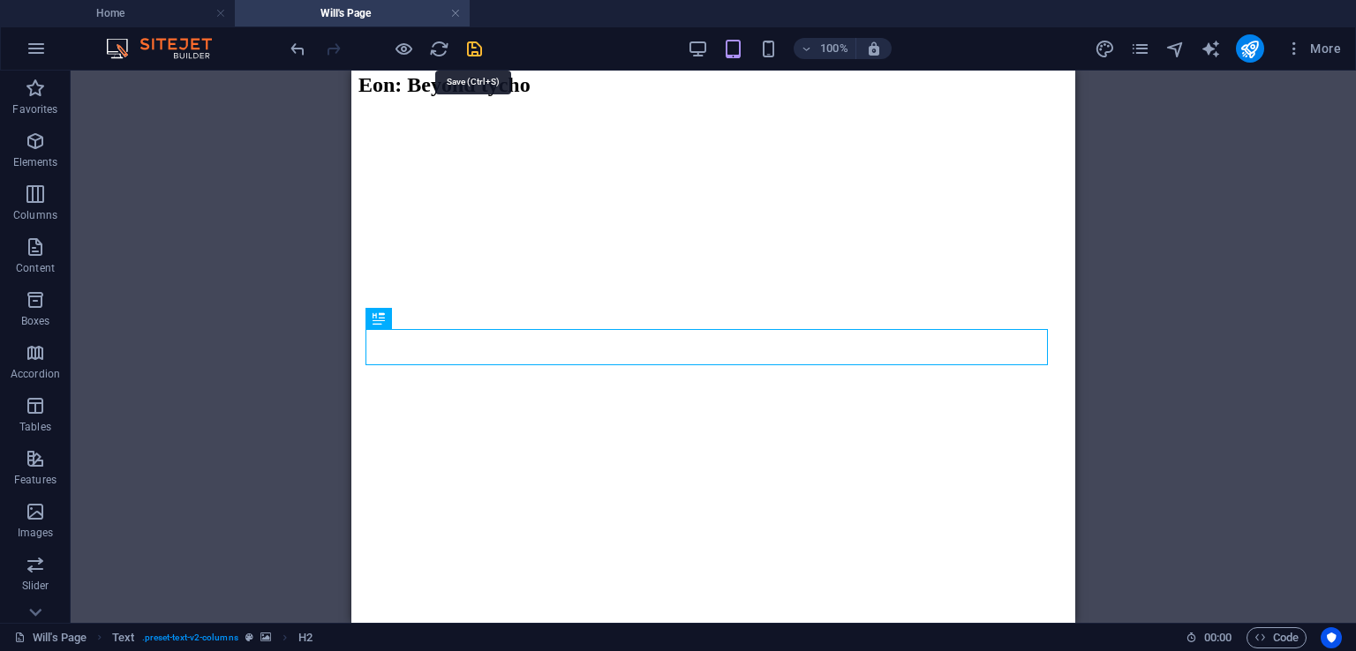
click at [470, 53] on icon "save" at bounding box center [474, 49] width 20 height 20
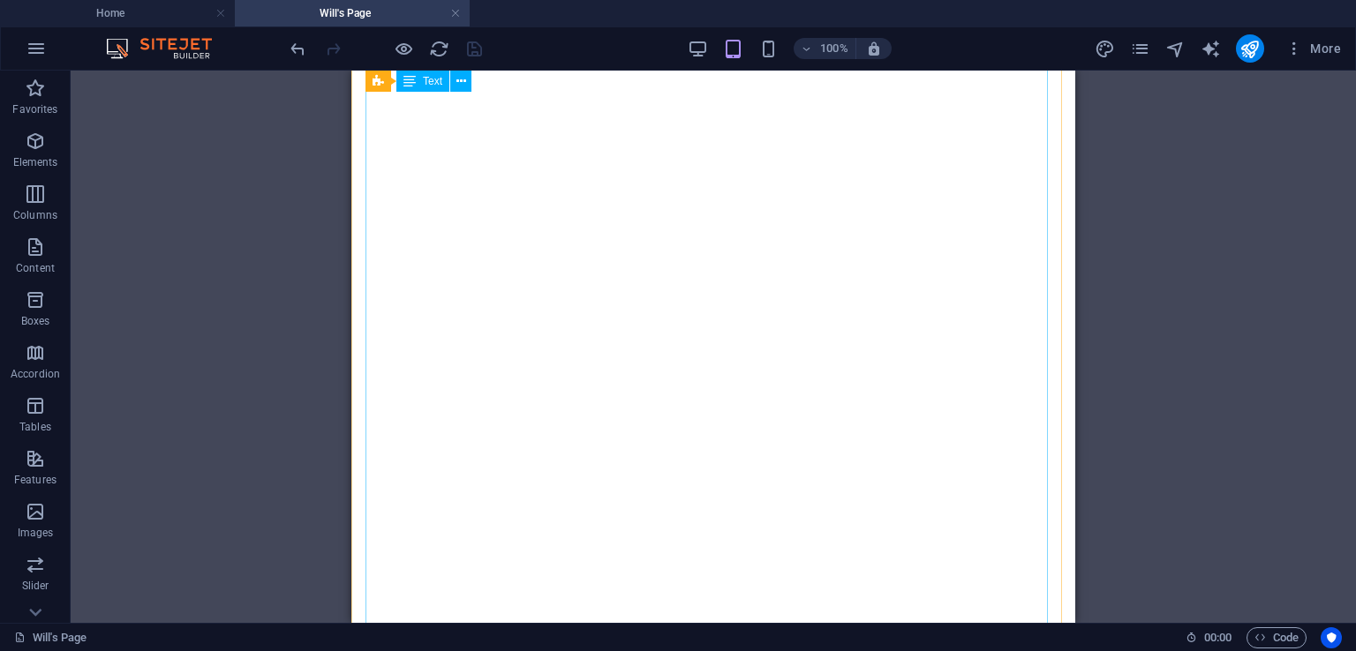
scroll to position [1316, 0]
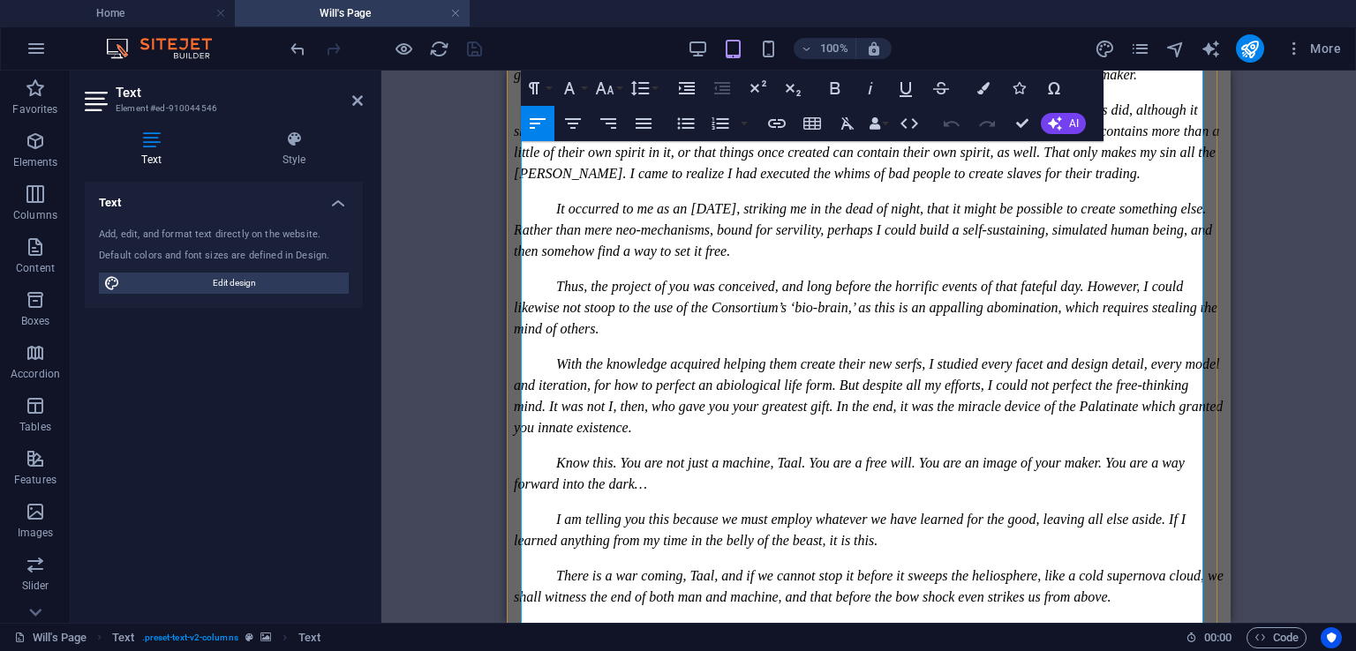
scroll to position [1070, 0]
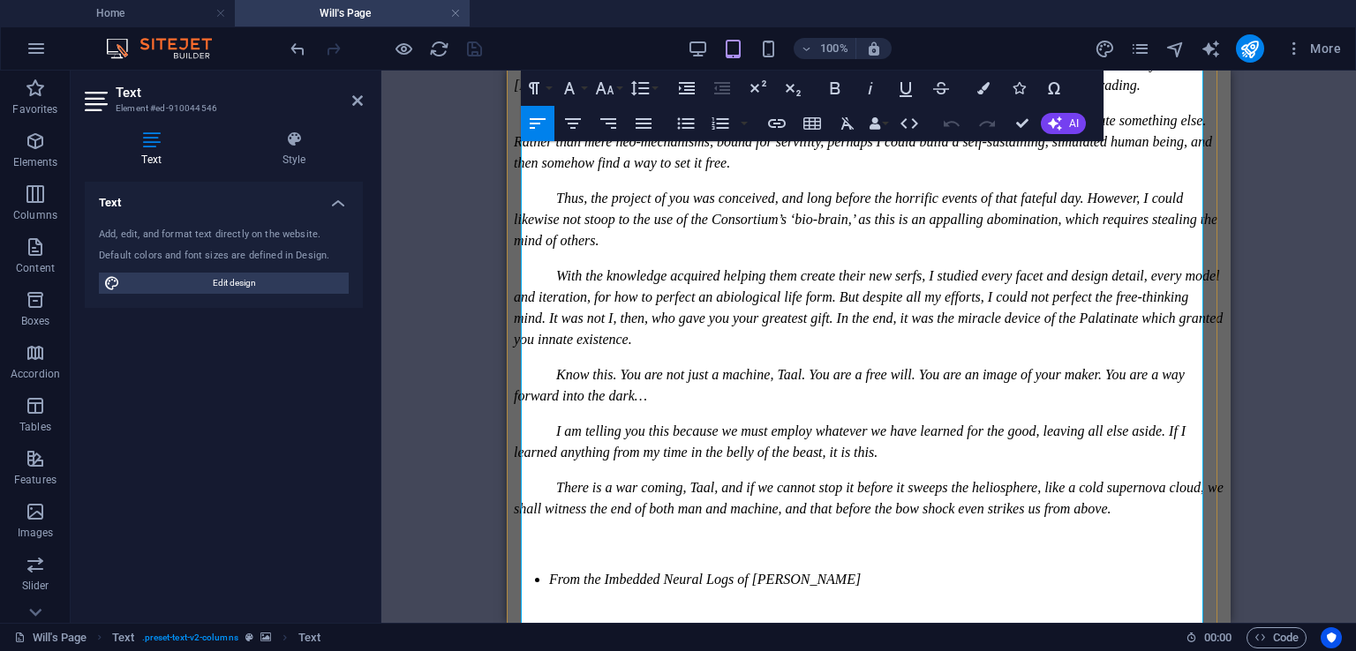
drag, startPoint x: 913, startPoint y: 479, endPoint x: 786, endPoint y: 474, distance: 126.3
click at [786, 640] on p "The Spire of Phobos" at bounding box center [869, 650] width 710 height 21
click at [816, 642] on strong "The Spire of Phobos" at bounding box center [869, 649] width 122 height 15
click at [905, 98] on icon "button" at bounding box center [905, 88] width 21 height 21
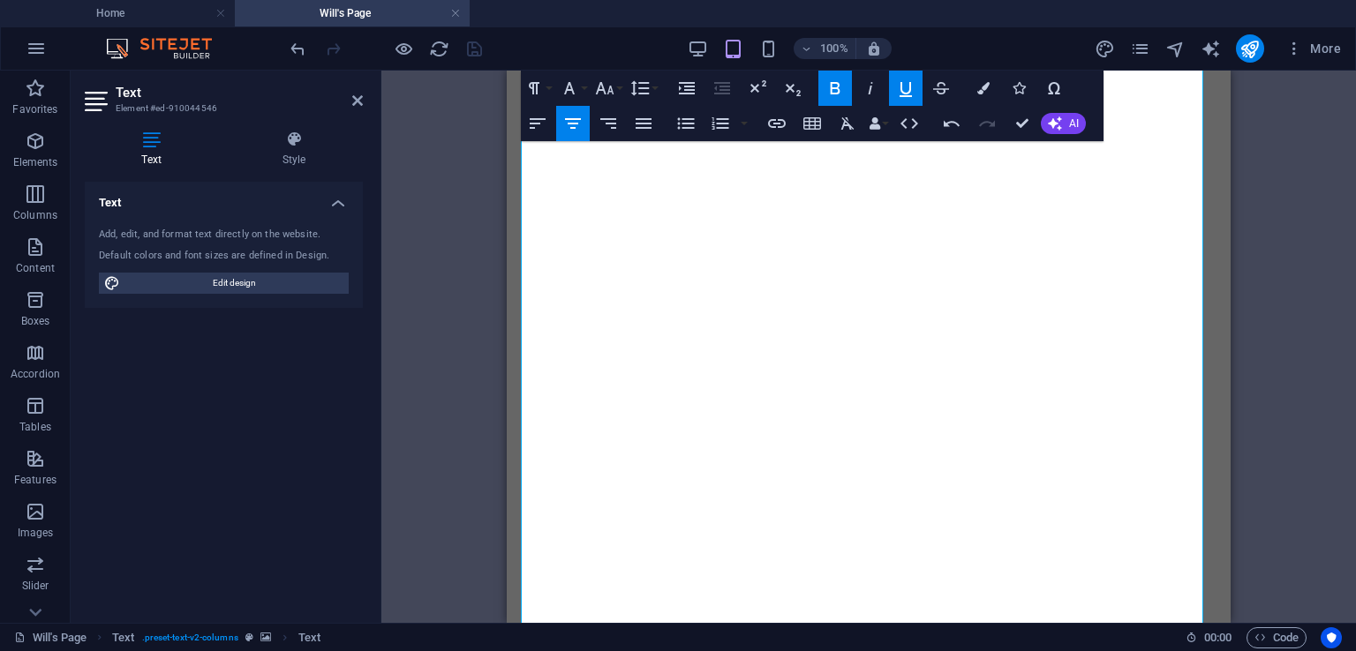
click at [837, 90] on icon "button" at bounding box center [834, 88] width 21 height 21
click at [830, 86] on icon "button" at bounding box center [835, 88] width 10 height 12
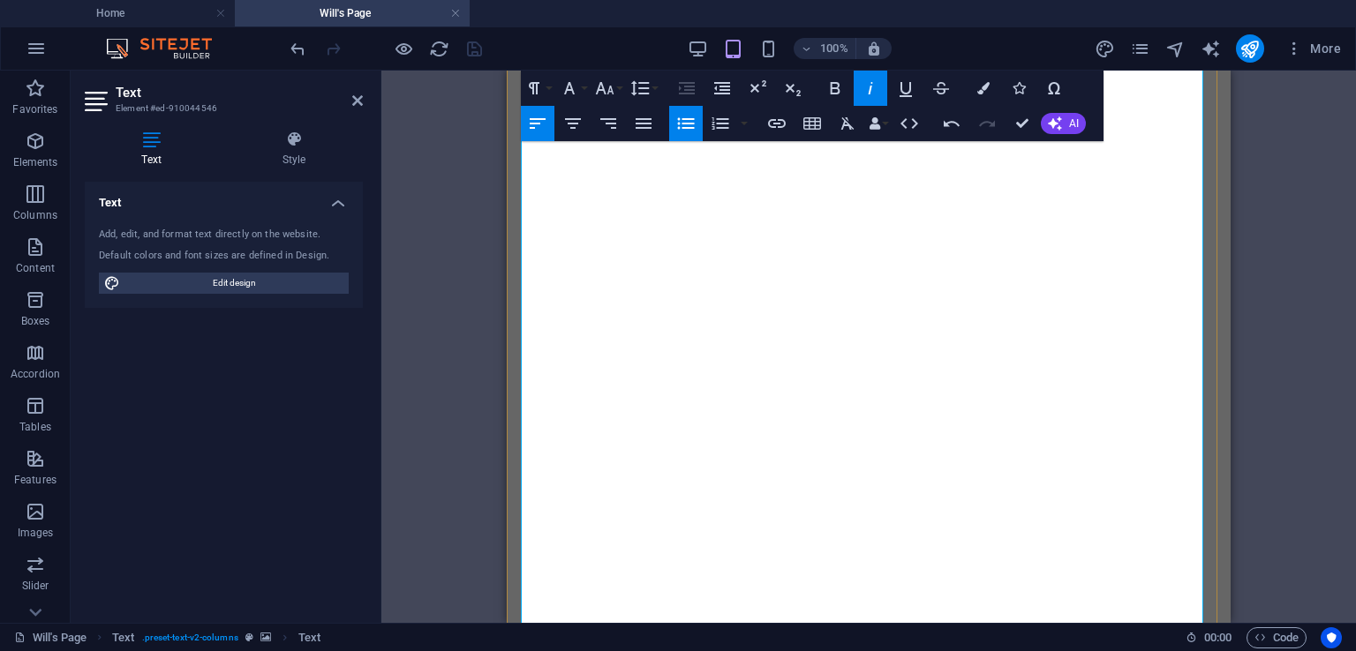
scroll to position [1334, 0]
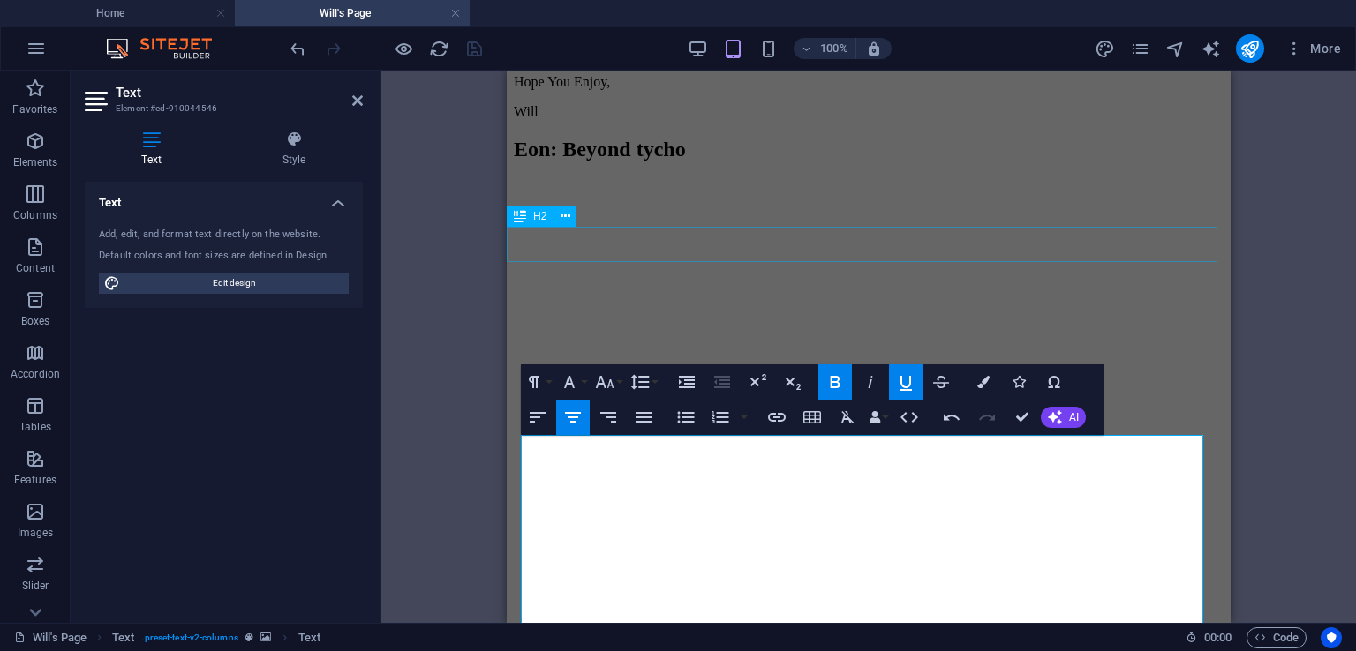
scroll to position [364, 0]
click at [1087, 184] on figure at bounding box center [869, 184] width 710 height 0
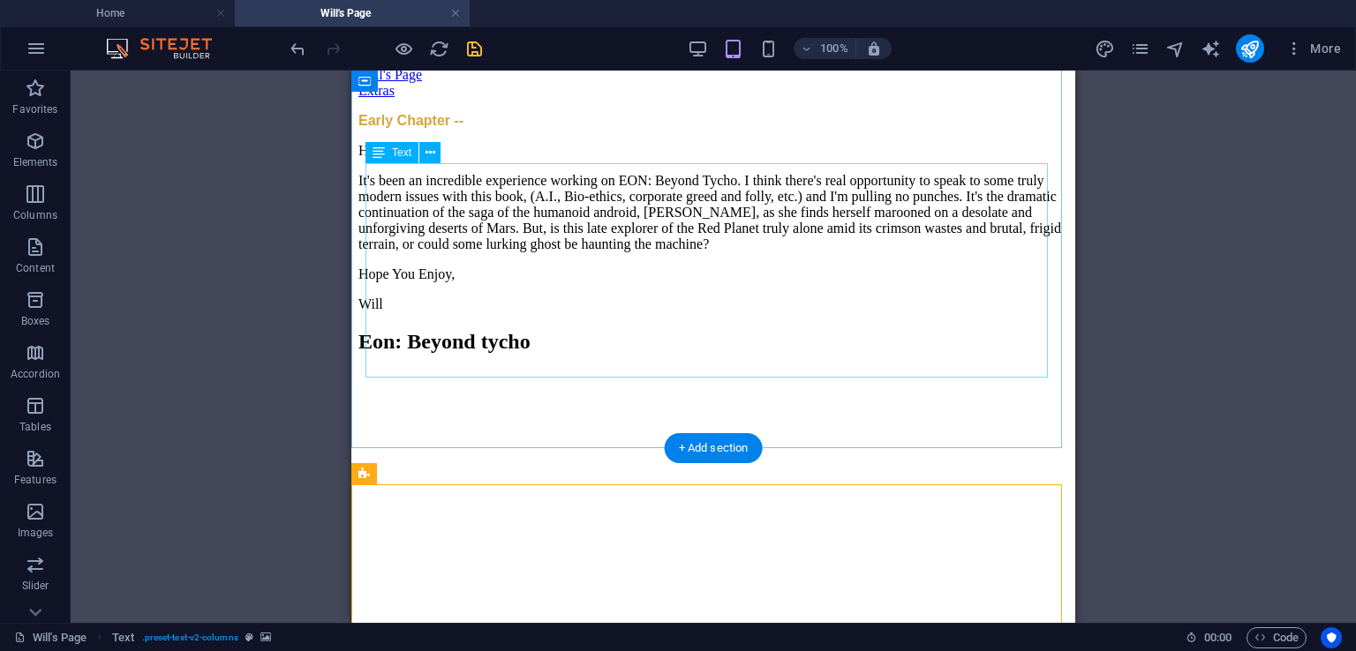
scroll to position [88, 0]
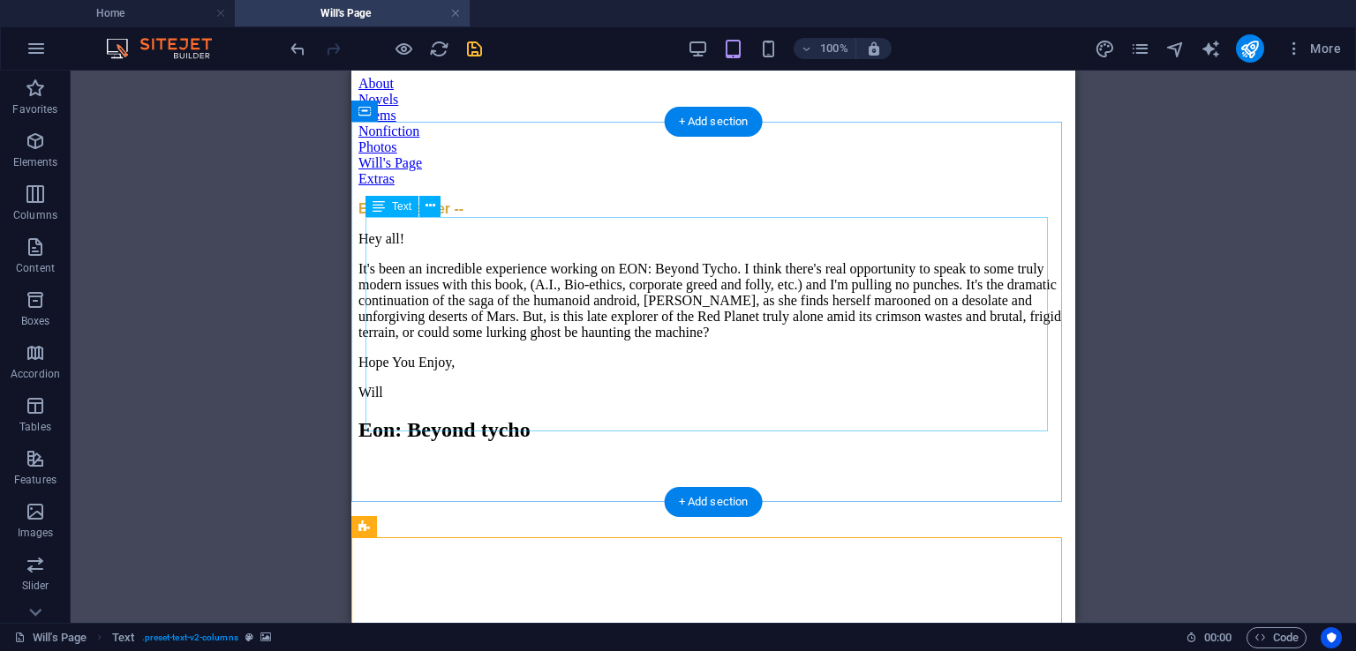
click at [407, 234] on div "Hey all! It's been an incredible experience working on EON: Beyond Tycho. I thi…" at bounding box center [713, 315] width 710 height 169
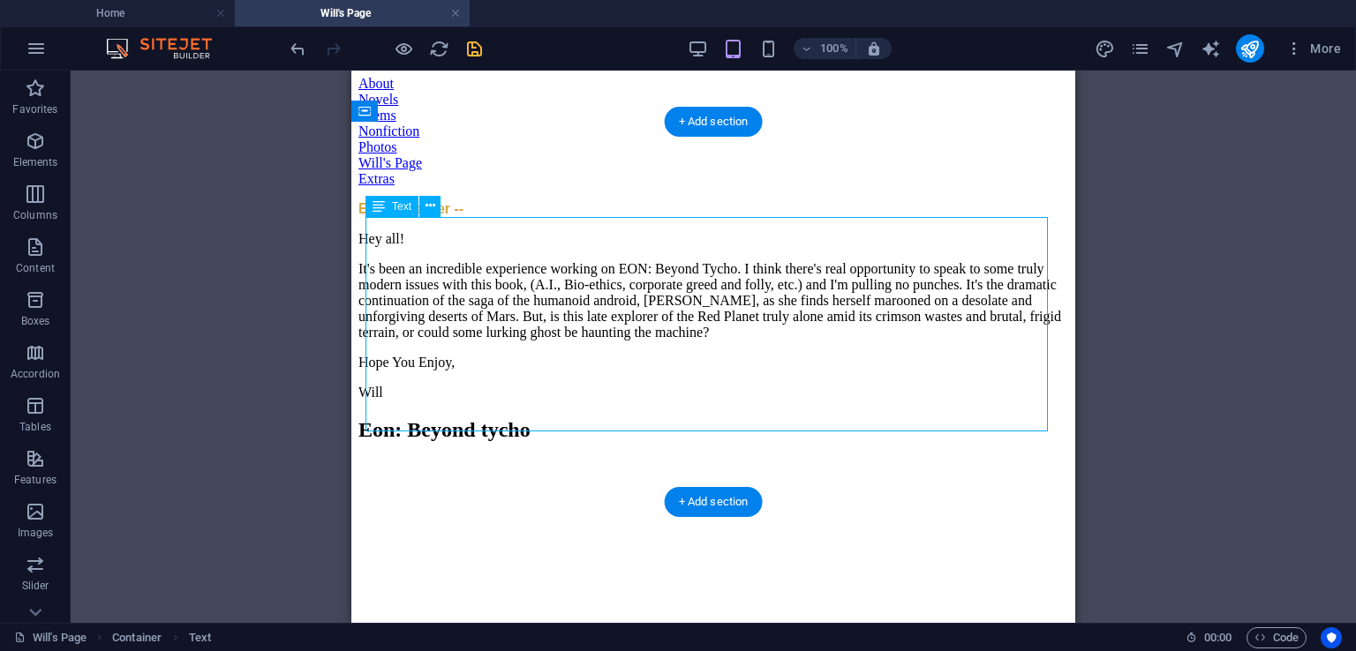
click at [411, 234] on div "Hey all! It's been an incredible experience working on EON: Beyond Tycho. I thi…" at bounding box center [713, 315] width 710 height 169
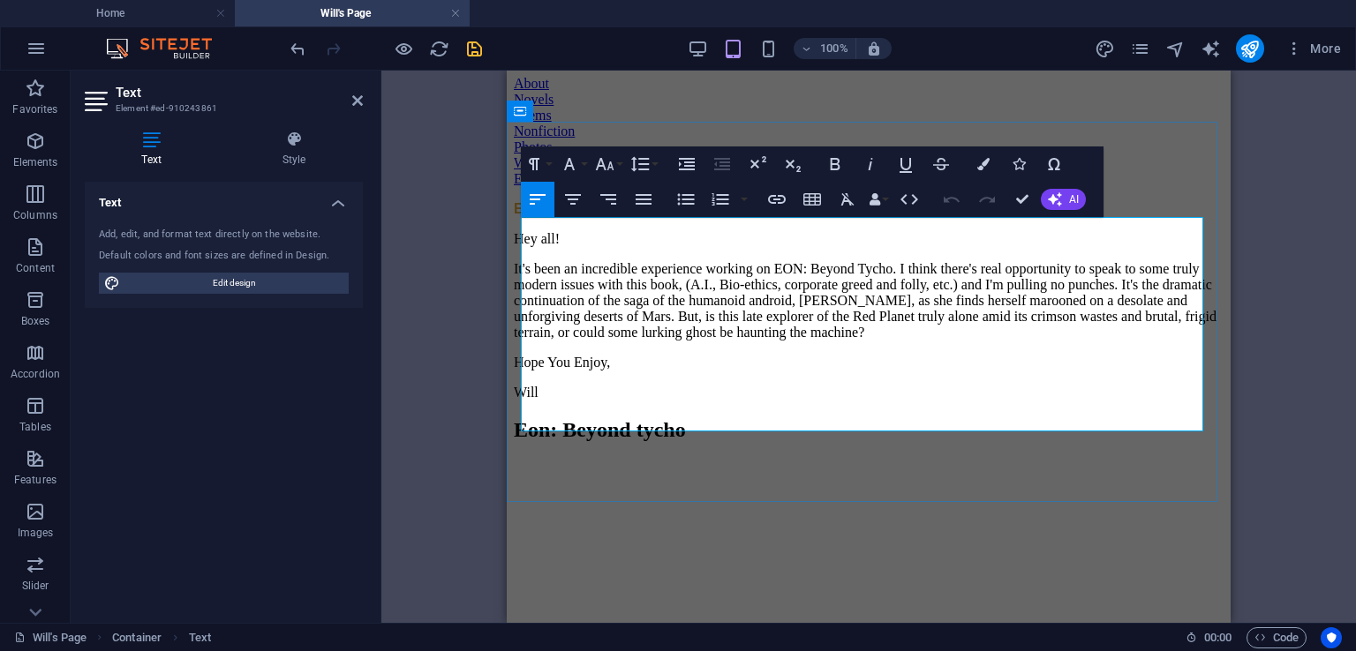
click at [574, 231] on p "Hey all!" at bounding box center [869, 239] width 710 height 16
click at [674, 341] on p "It's been an incredible experience working on EON: Beyond Tycho. I think there'…" at bounding box center [869, 300] width 710 height 79
click at [573, 234] on p "Hey all," at bounding box center [869, 239] width 710 height 16
click at [780, 341] on p "It's been an incredible experience working on EON: Beyond Tycho. I think there'…" at bounding box center [869, 300] width 710 height 79
click at [646, 274] on p "It's been an incredible experience working on EON: Beyond Tycho. I think there'…" at bounding box center [869, 300] width 710 height 79
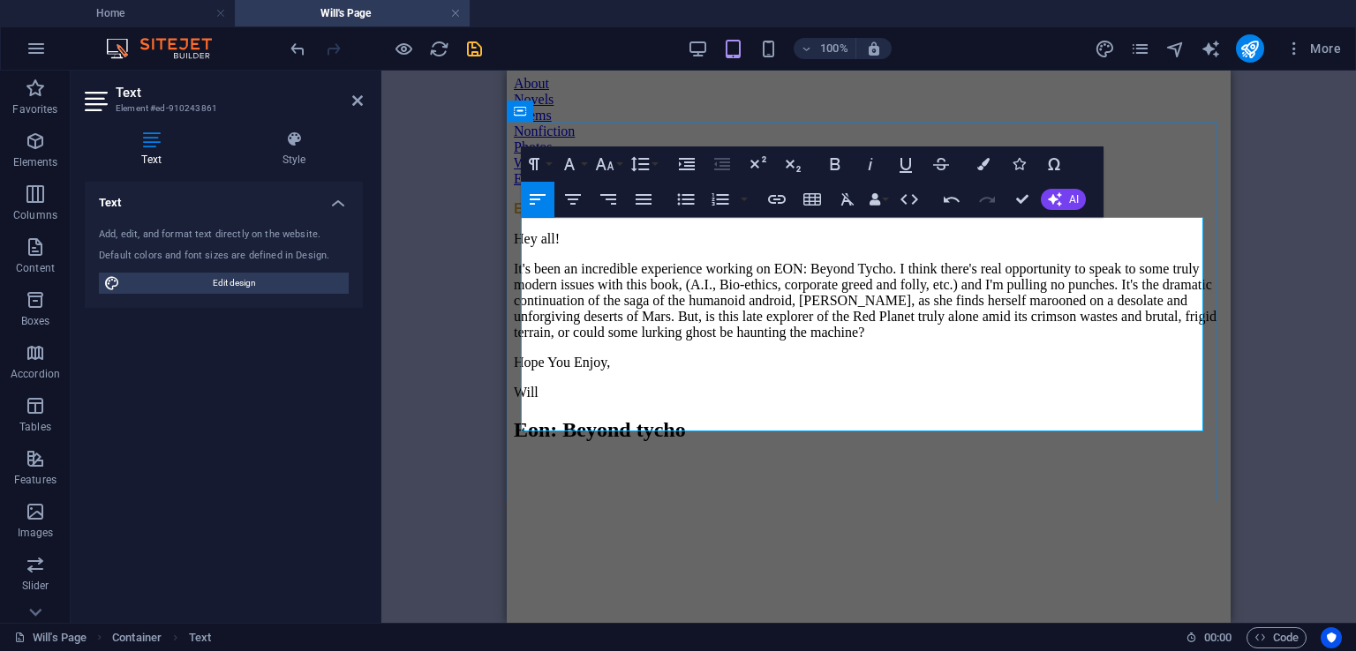
click at [639, 275] on p "It's been an incredible experience working on EON: Beyond Tycho. I think there'…" at bounding box center [869, 300] width 710 height 79
click at [858, 341] on p "It's been an incredible experience working on EON: Beyond Tycho. I think there'…" at bounding box center [869, 300] width 710 height 79
click at [662, 297] on p "It's been an incredible experience working on EON: Beyond Tycho. I think there'…" at bounding box center [869, 300] width 710 height 79
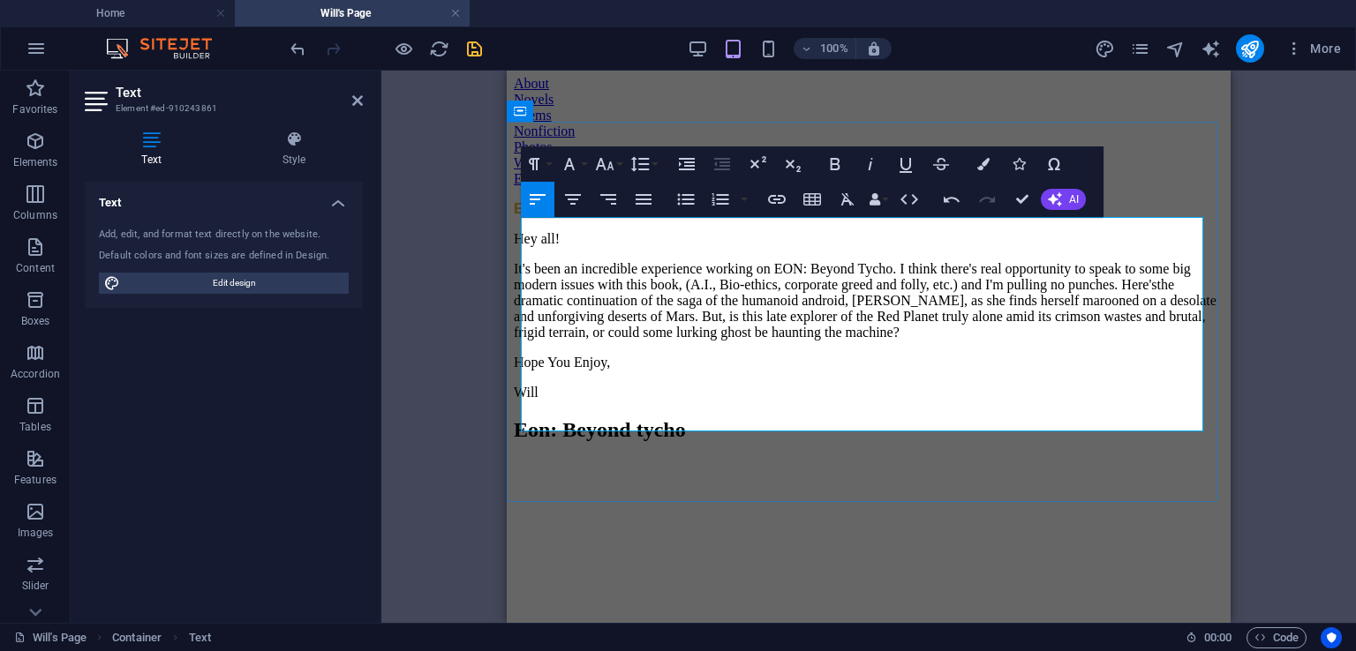
click at [719, 341] on p "It's been an incredible experience working on EON: Beyond Tycho. I think there'…" at bounding box center [869, 300] width 710 height 79
click at [691, 325] on p "It's been an incredible experience working on EON: Beyond Tycho. I think there'…" at bounding box center [869, 300] width 710 height 79
click at [811, 341] on p "It's been an incredible experience working on EON: Beyond Tycho. I think there'…" at bounding box center [869, 300] width 710 height 79
click at [883, 336] on p "It's been an incredible experience working on EON: Beyond Tycho. I think there'…" at bounding box center [869, 300] width 710 height 79
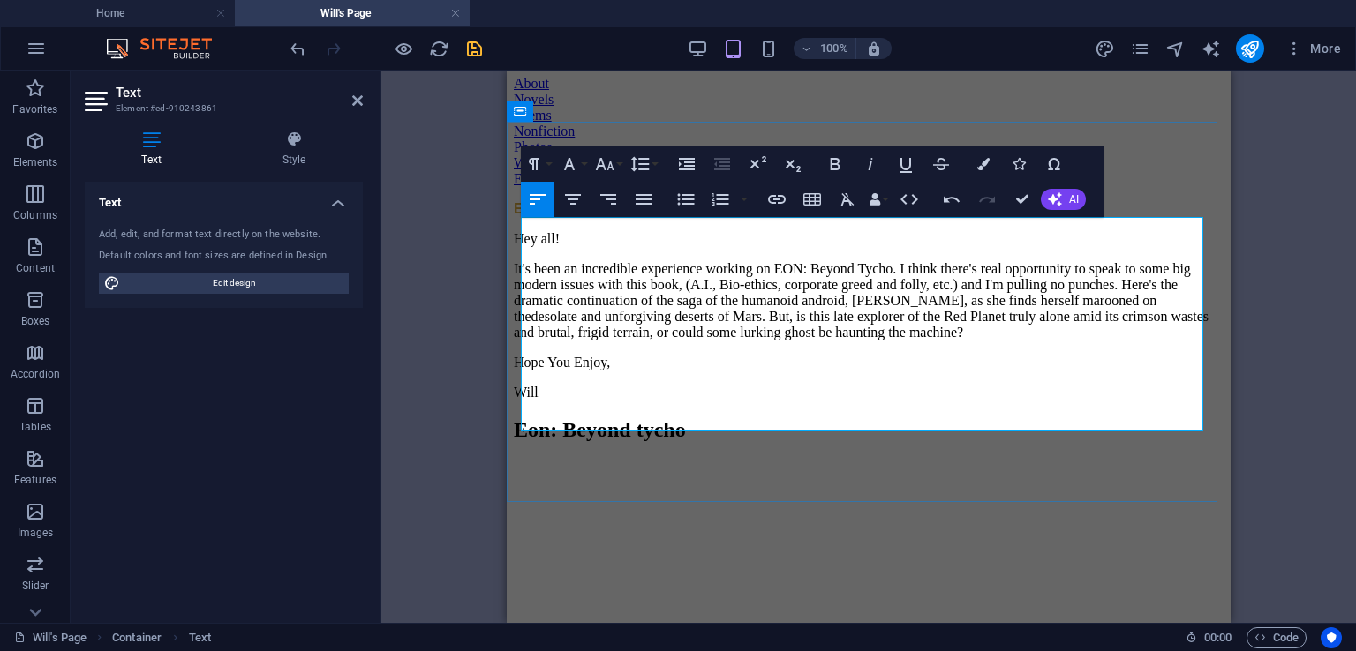
click at [920, 325] on p "It's been an incredible experience working on EON: Beyond Tycho. I think there'…" at bounding box center [869, 300] width 710 height 79
click at [955, 341] on p "It's been an incredible experience working on EON: Beyond Tycho. I think there'…" at bounding box center [869, 300] width 710 height 79
click at [905, 341] on p "It's been an incredible experience working on EON: Beyond Tycho. I think there'…" at bounding box center [869, 300] width 710 height 79
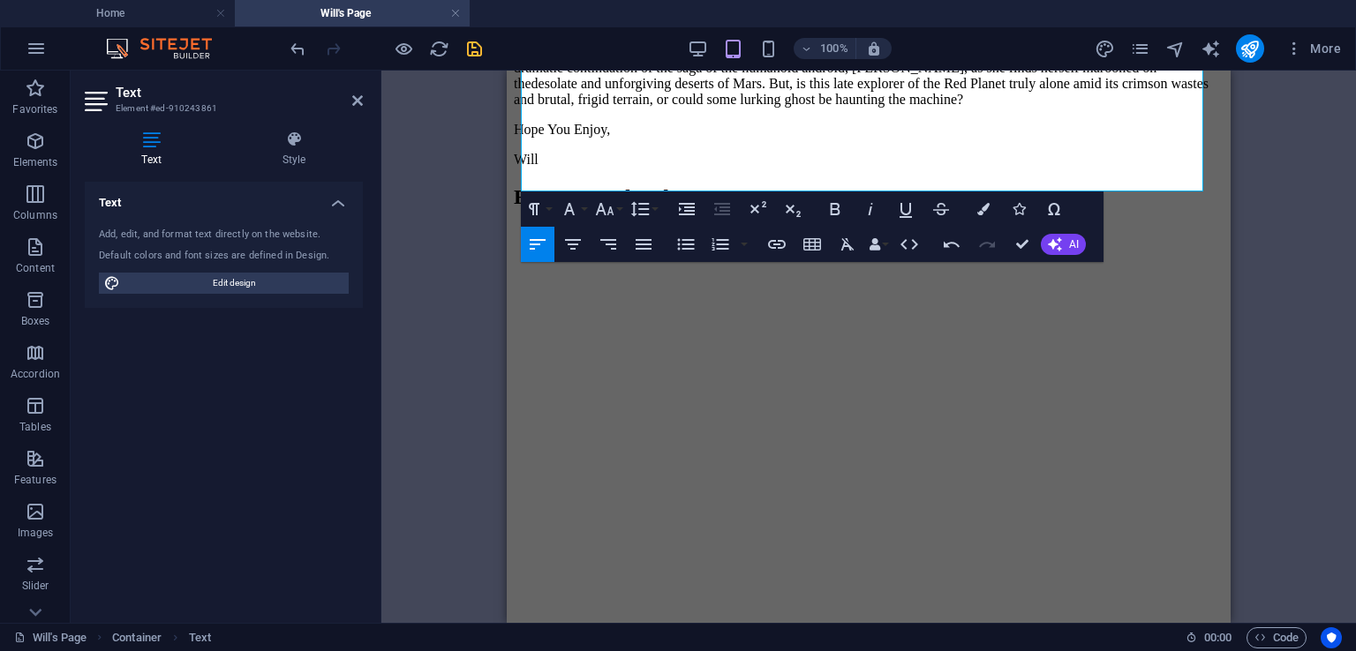
scroll to position [328, 0]
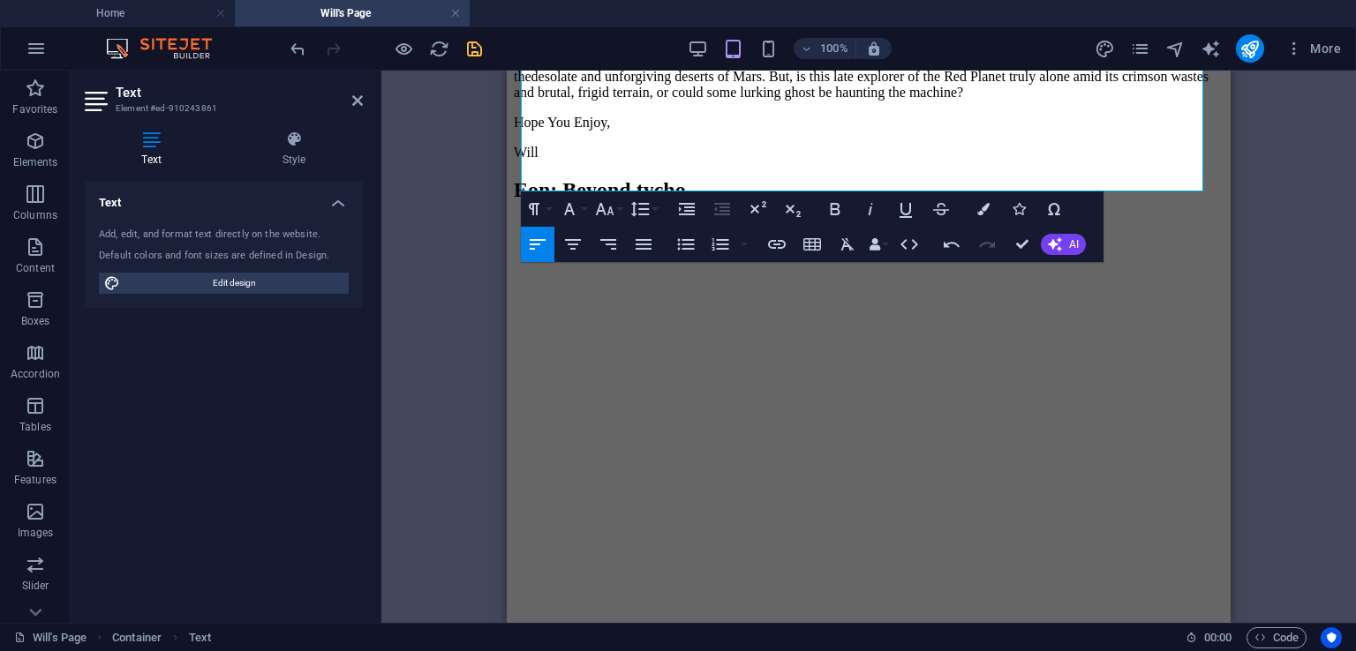
click at [922, 220] on figure at bounding box center [869, 220] width 710 height 0
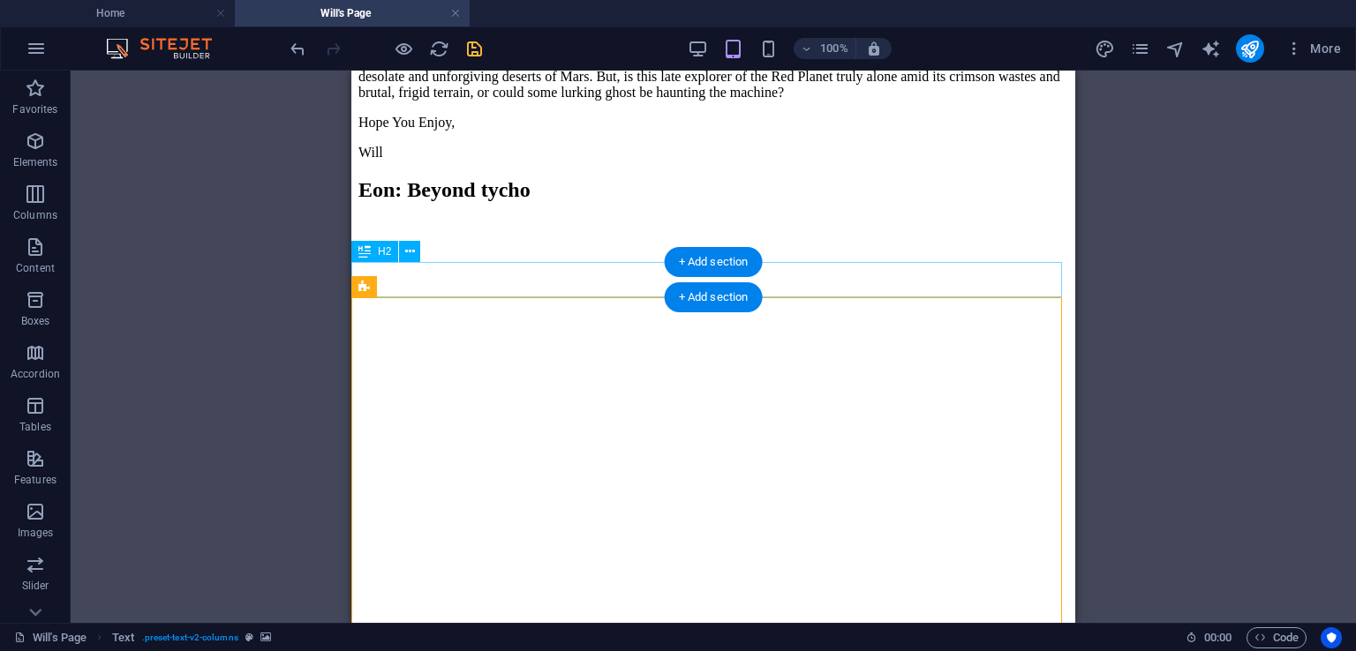
scroll to position [0, 0]
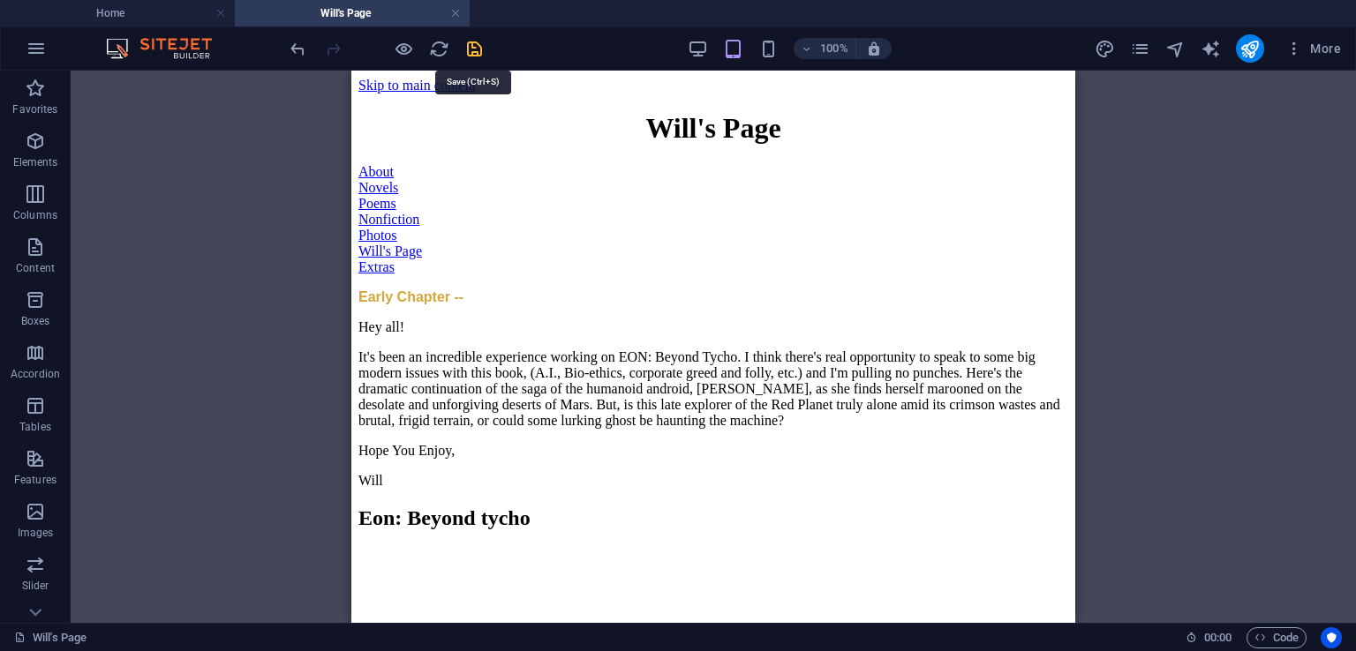
click at [477, 48] on icon "save" at bounding box center [474, 49] width 20 height 20
click at [454, 12] on link at bounding box center [455, 13] width 11 height 17
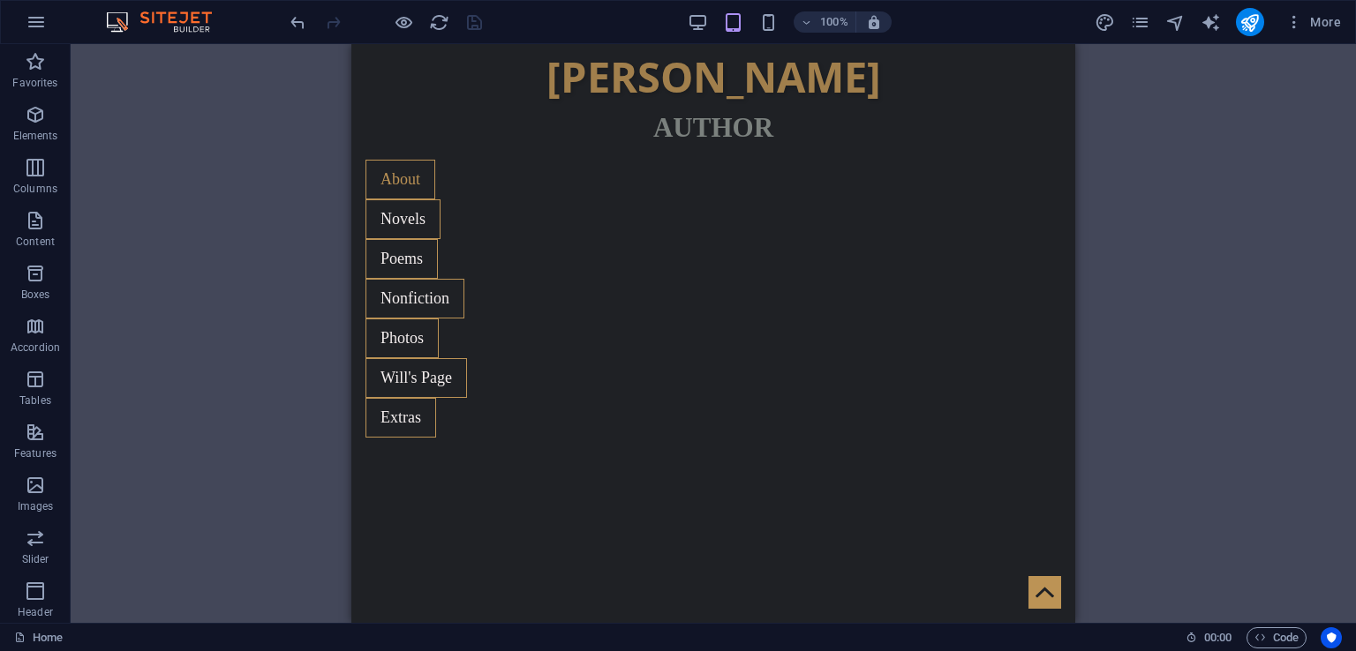
scroll to position [6293, 0]
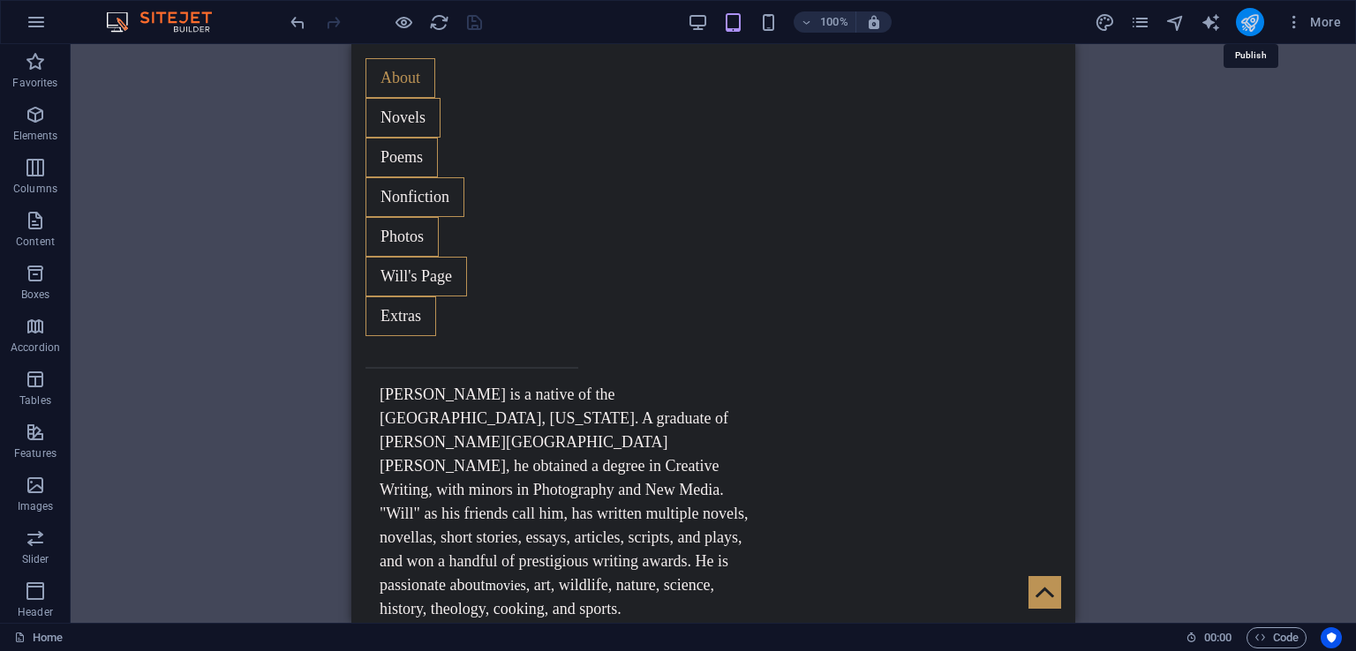
click at [0, 0] on icon "publish" at bounding box center [0, 0] width 0 height 0
